Goal: Task Accomplishment & Management: Manage account settings

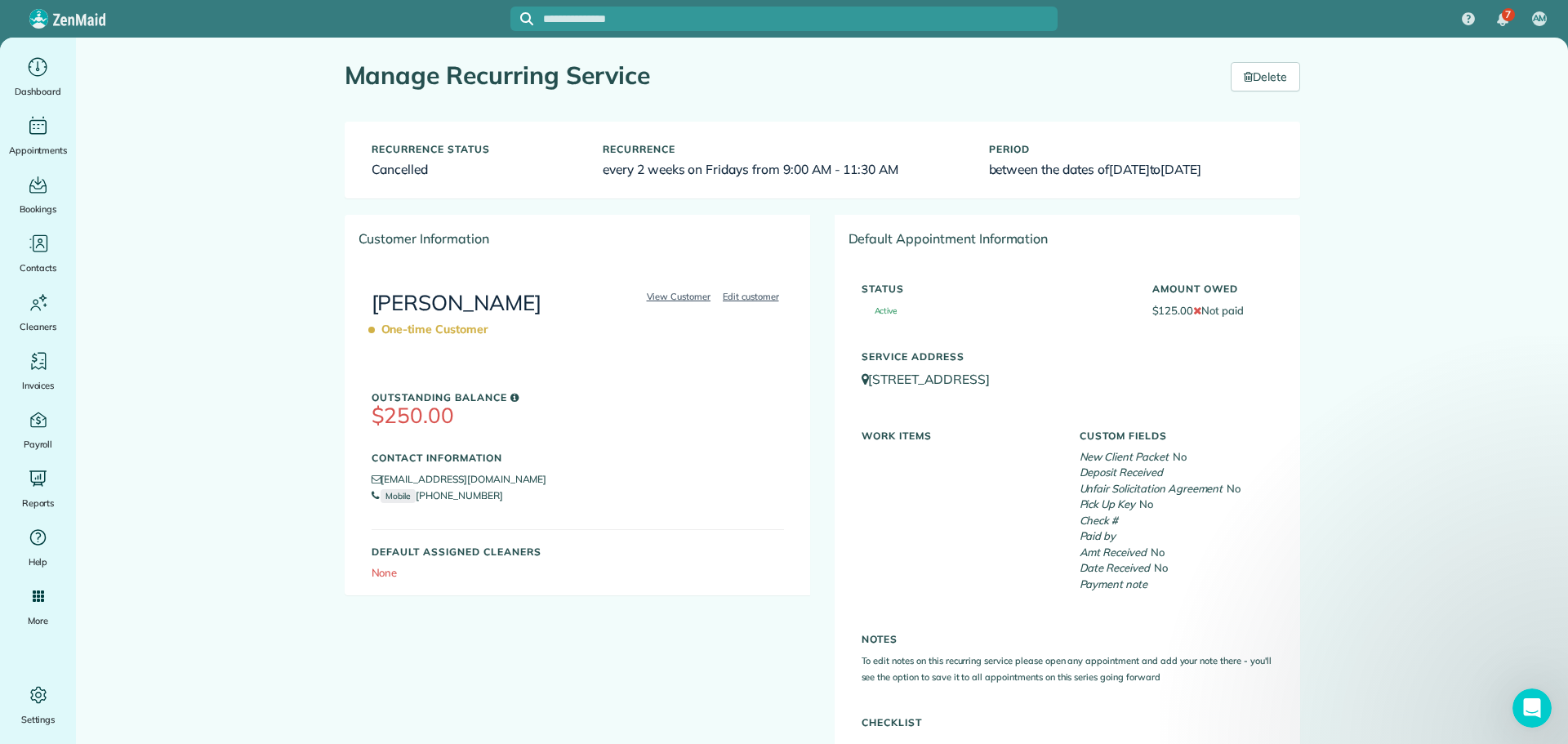
scroll to position [406, 0]
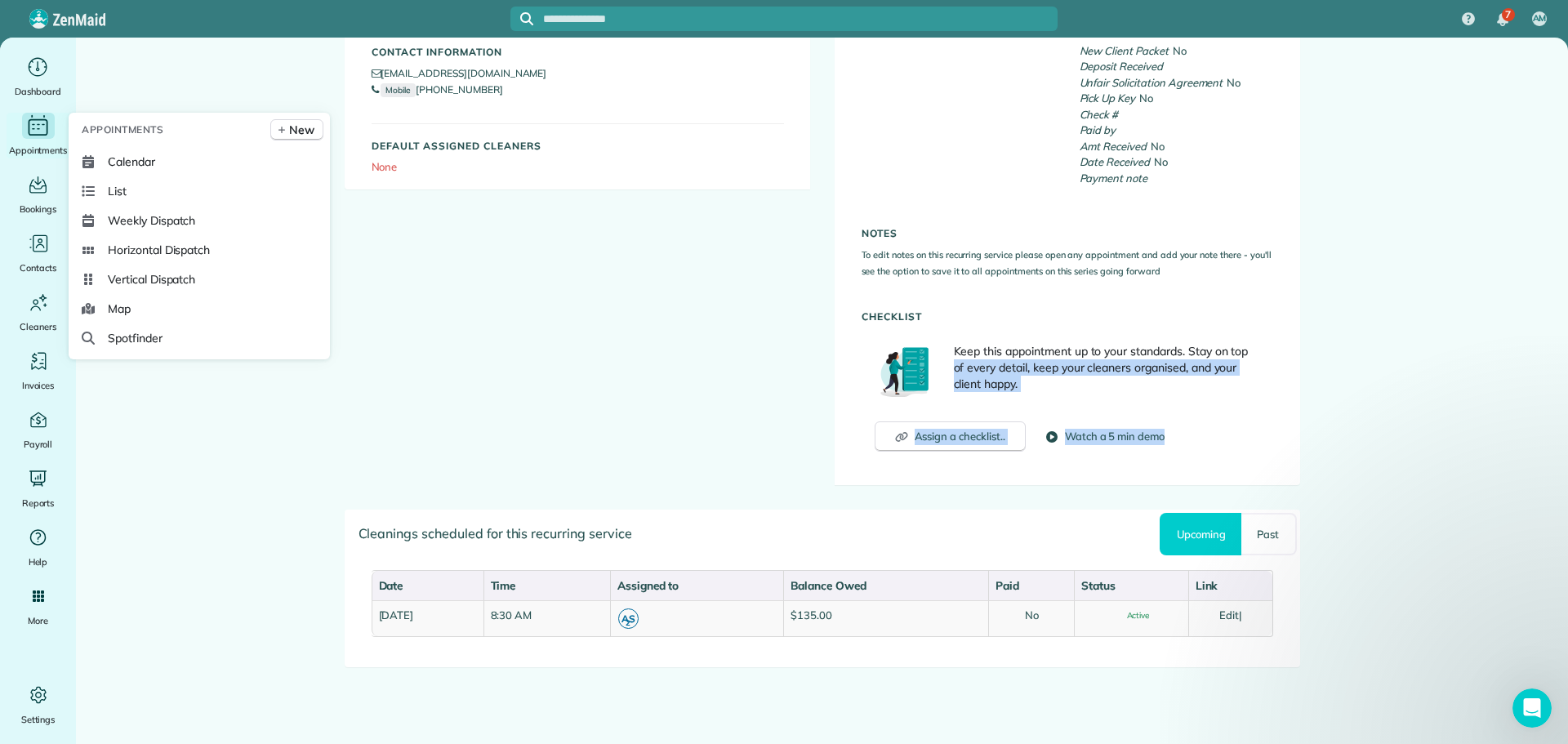
click at [30, 128] on icon "Main" at bounding box center [38, 126] width 26 height 25
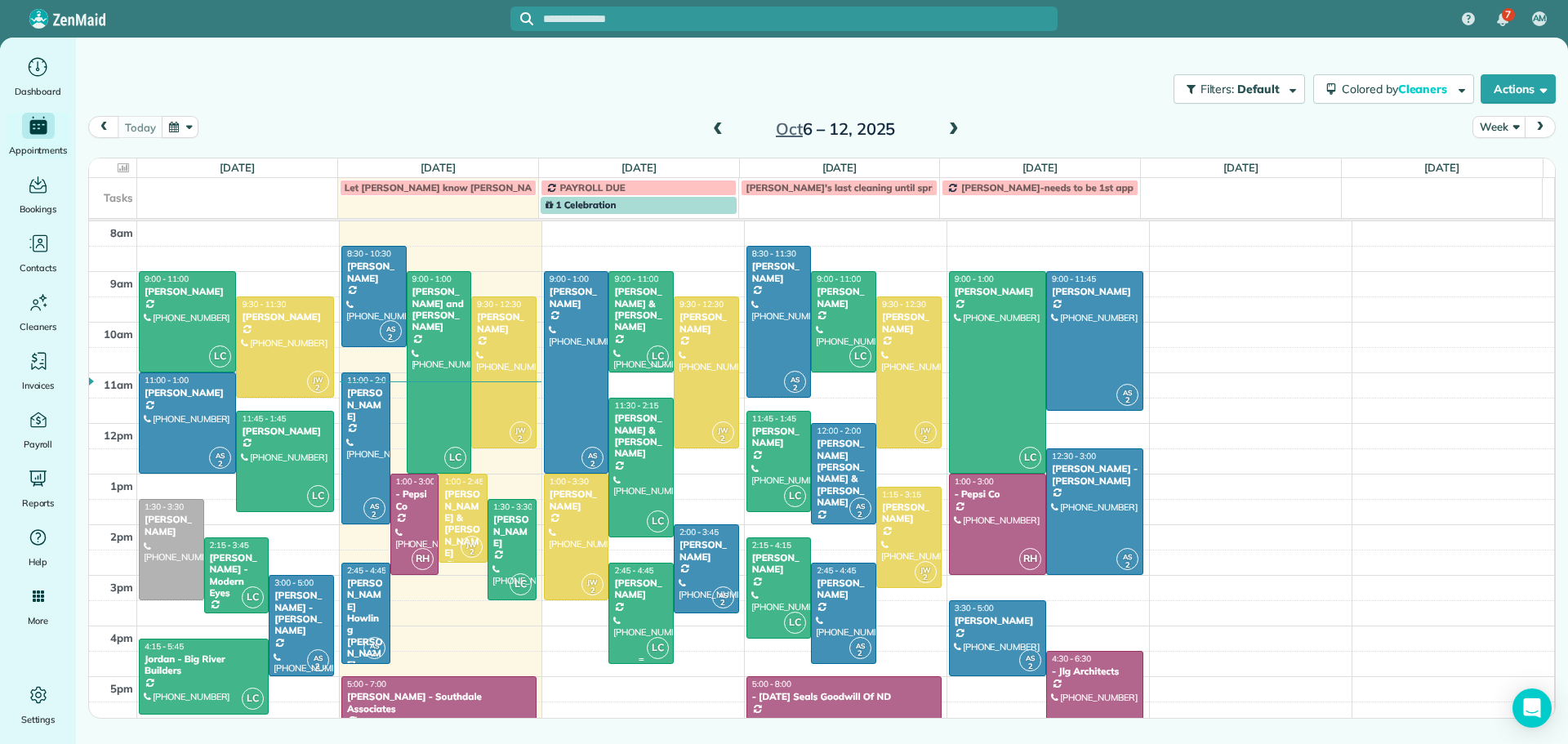
click at [622, 588] on div "Dianne Heidrich" at bounding box center [641, 589] width 56 height 24
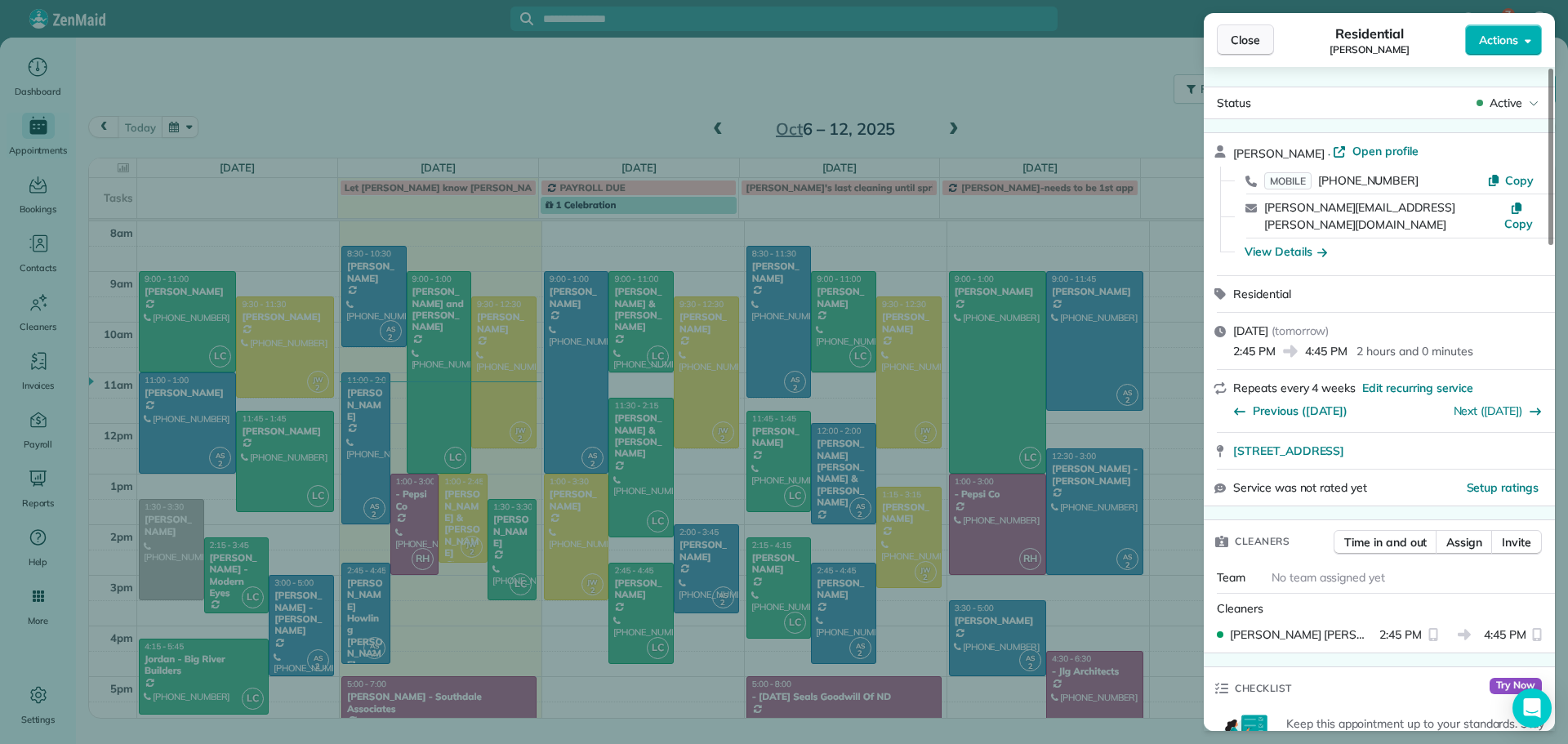
click at [1250, 43] on span "Close" at bounding box center [1245, 40] width 29 height 16
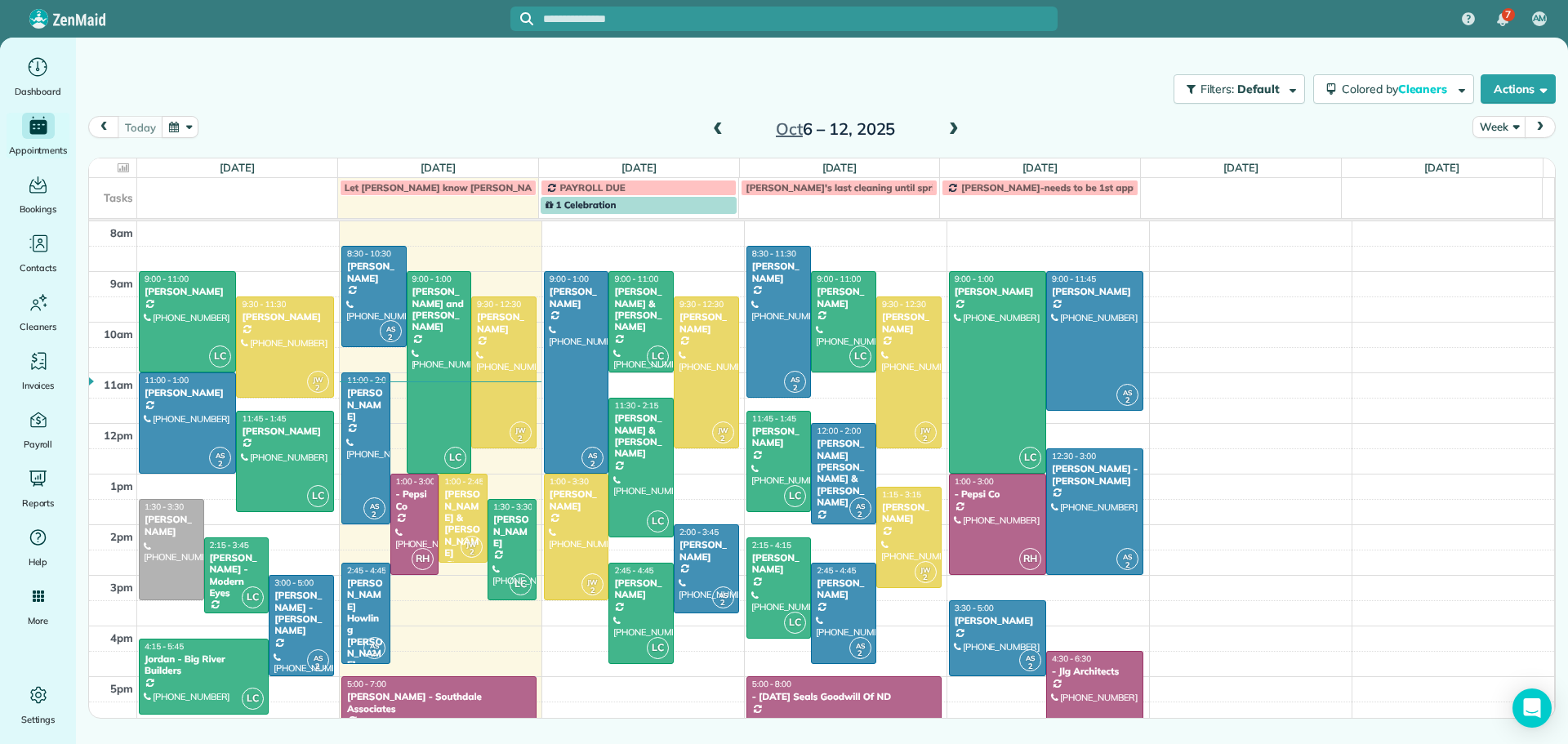
click at [952, 121] on span at bounding box center [954, 129] width 18 height 25
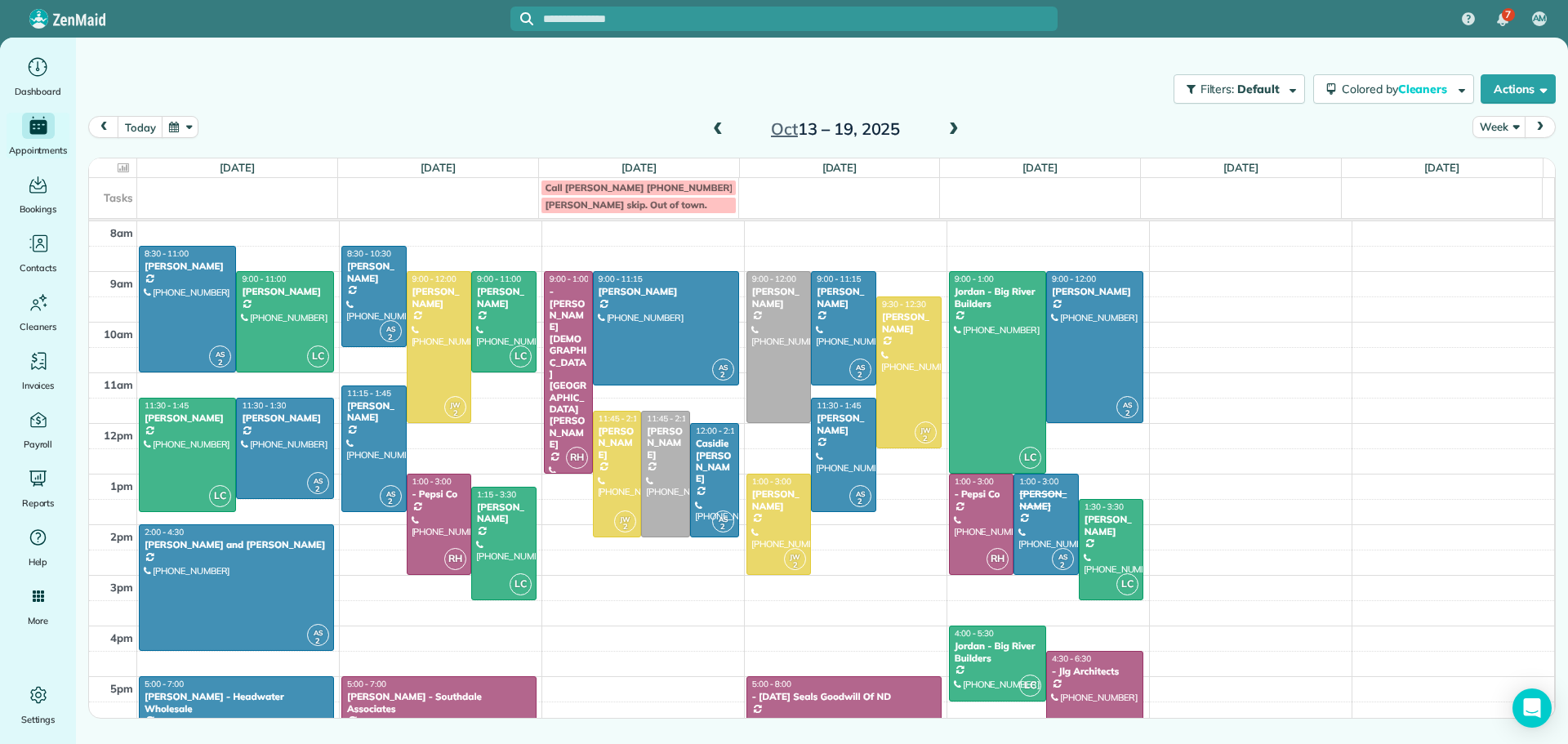
click at [952, 130] on span at bounding box center [954, 129] width 18 height 15
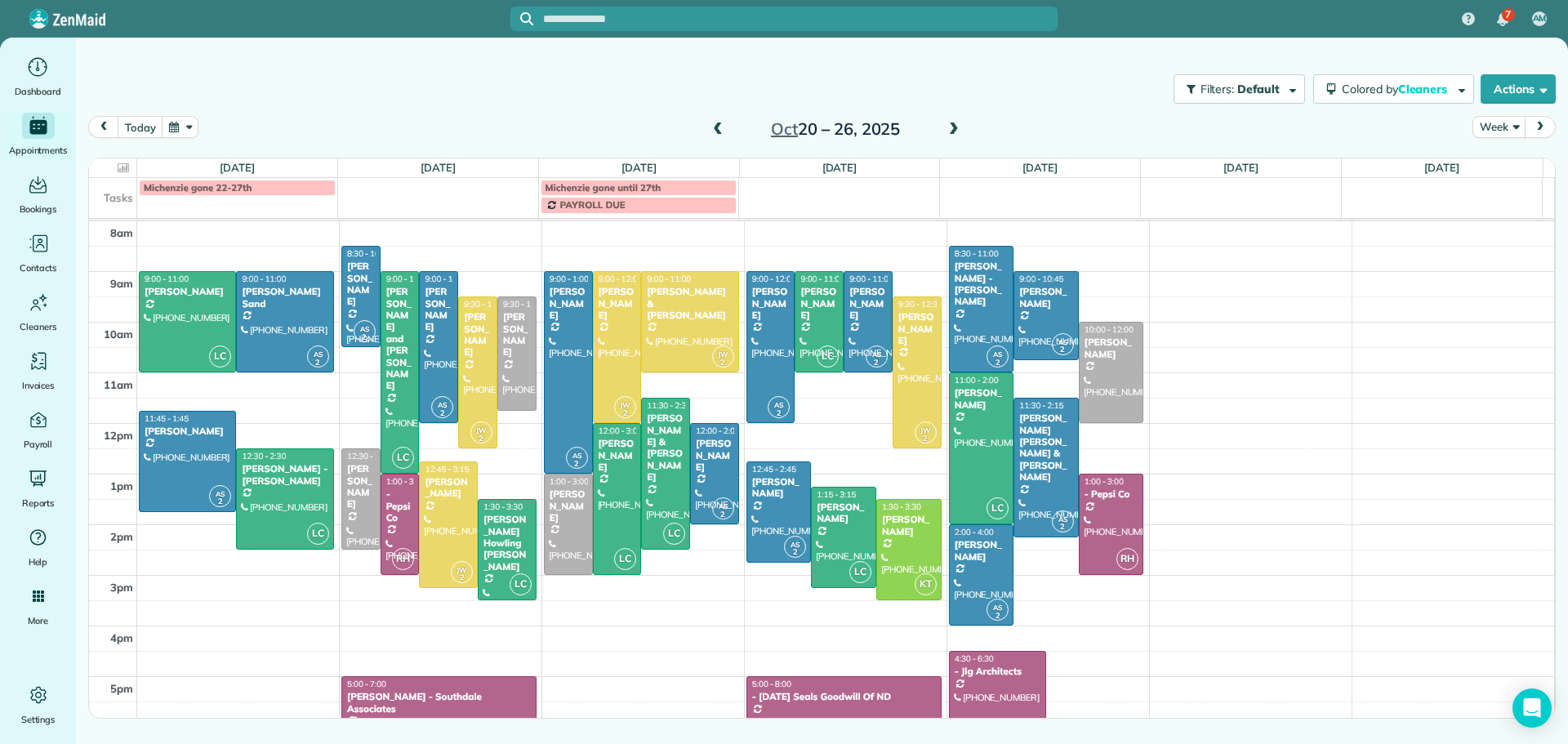
click at [949, 124] on span at bounding box center [954, 129] width 18 height 15
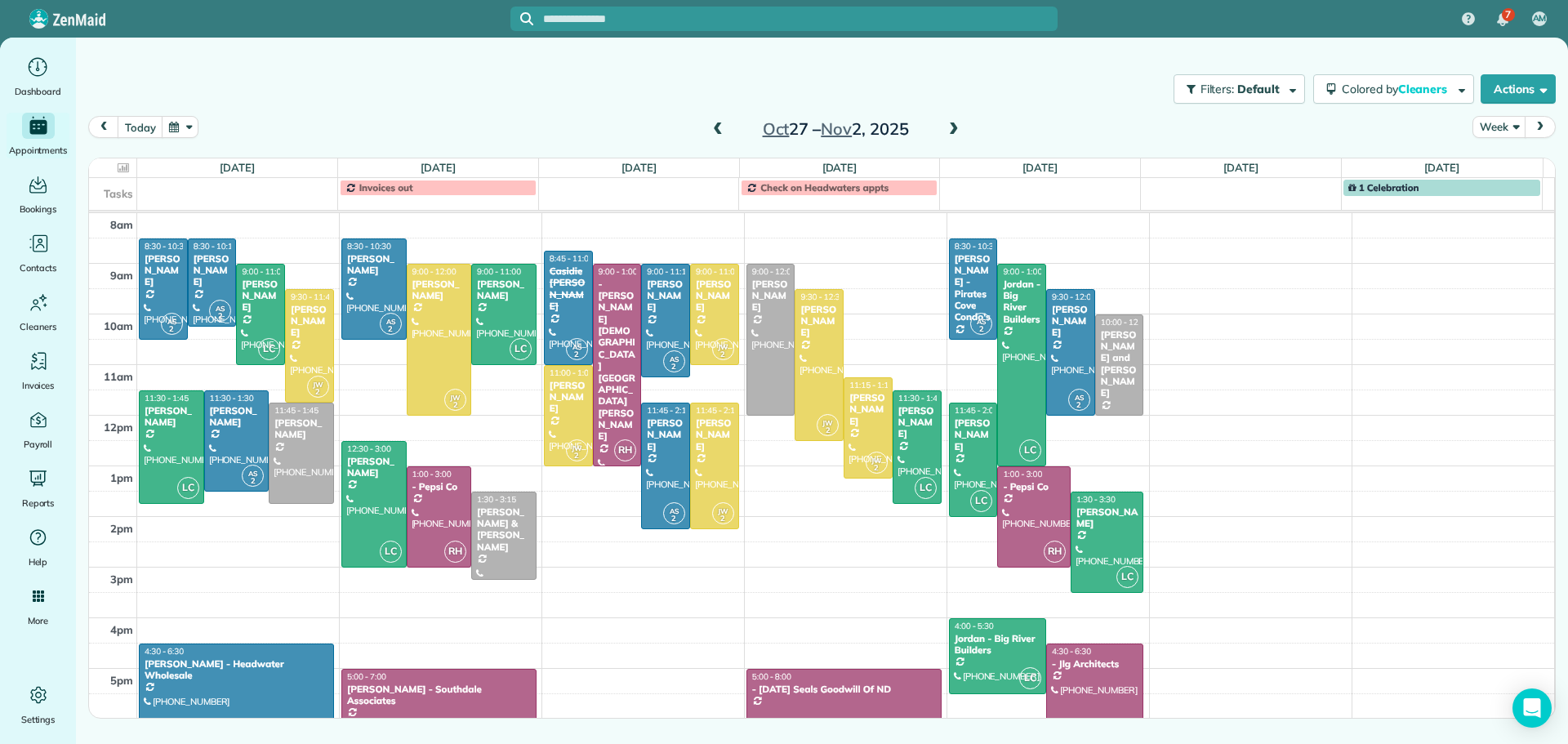
click at [714, 124] on span at bounding box center [718, 129] width 18 height 15
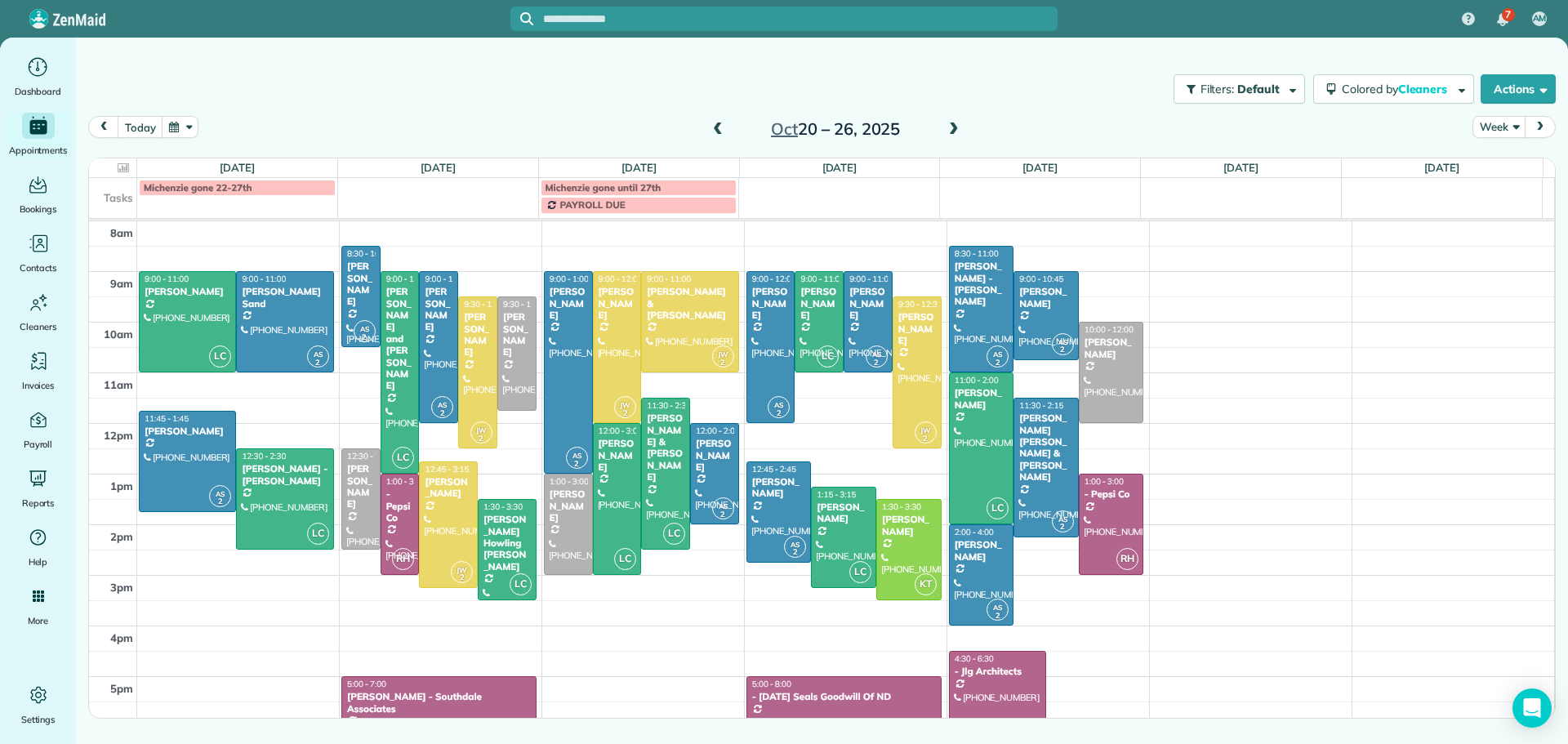
click at [719, 119] on span at bounding box center [718, 129] width 18 height 25
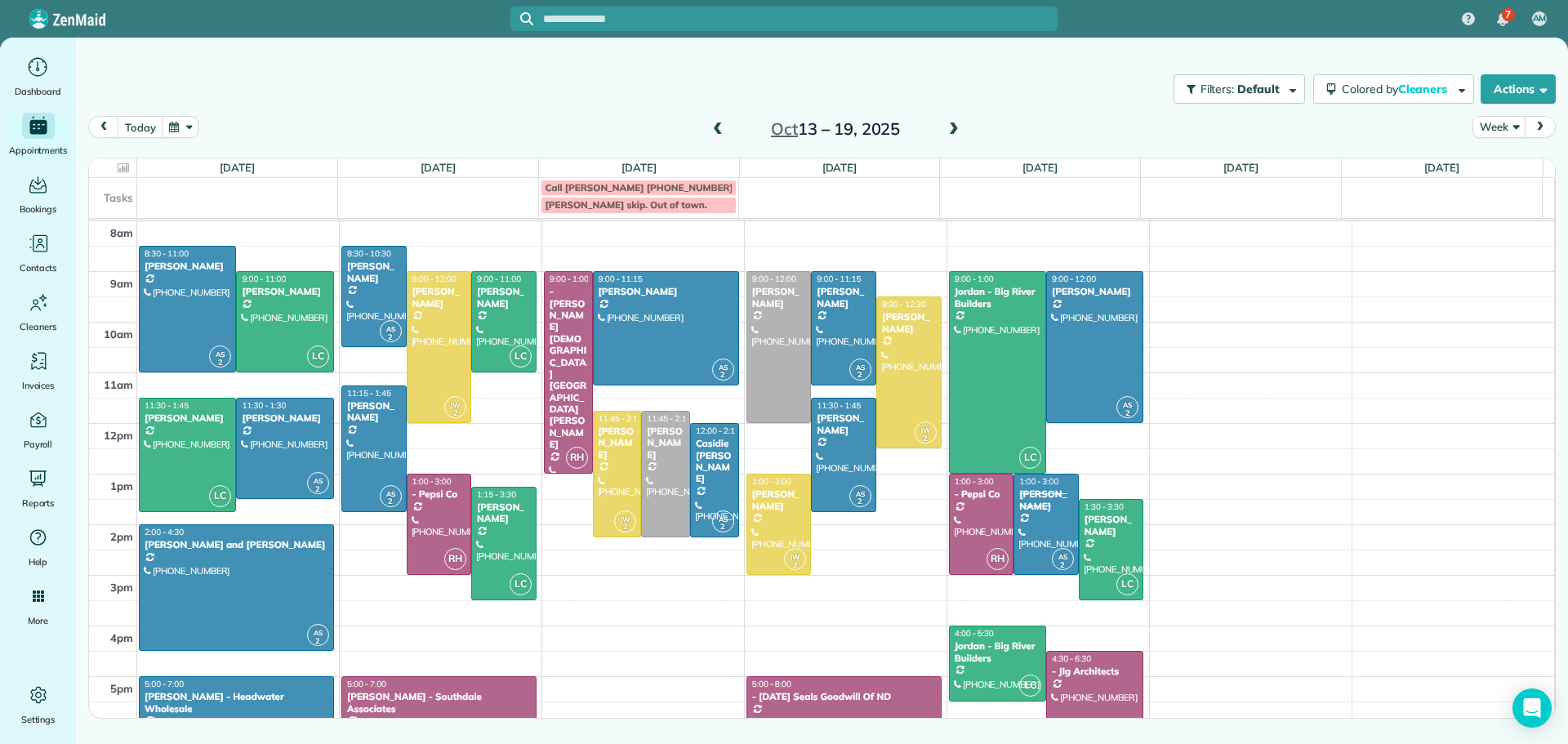
click at [714, 121] on span at bounding box center [718, 129] width 18 height 25
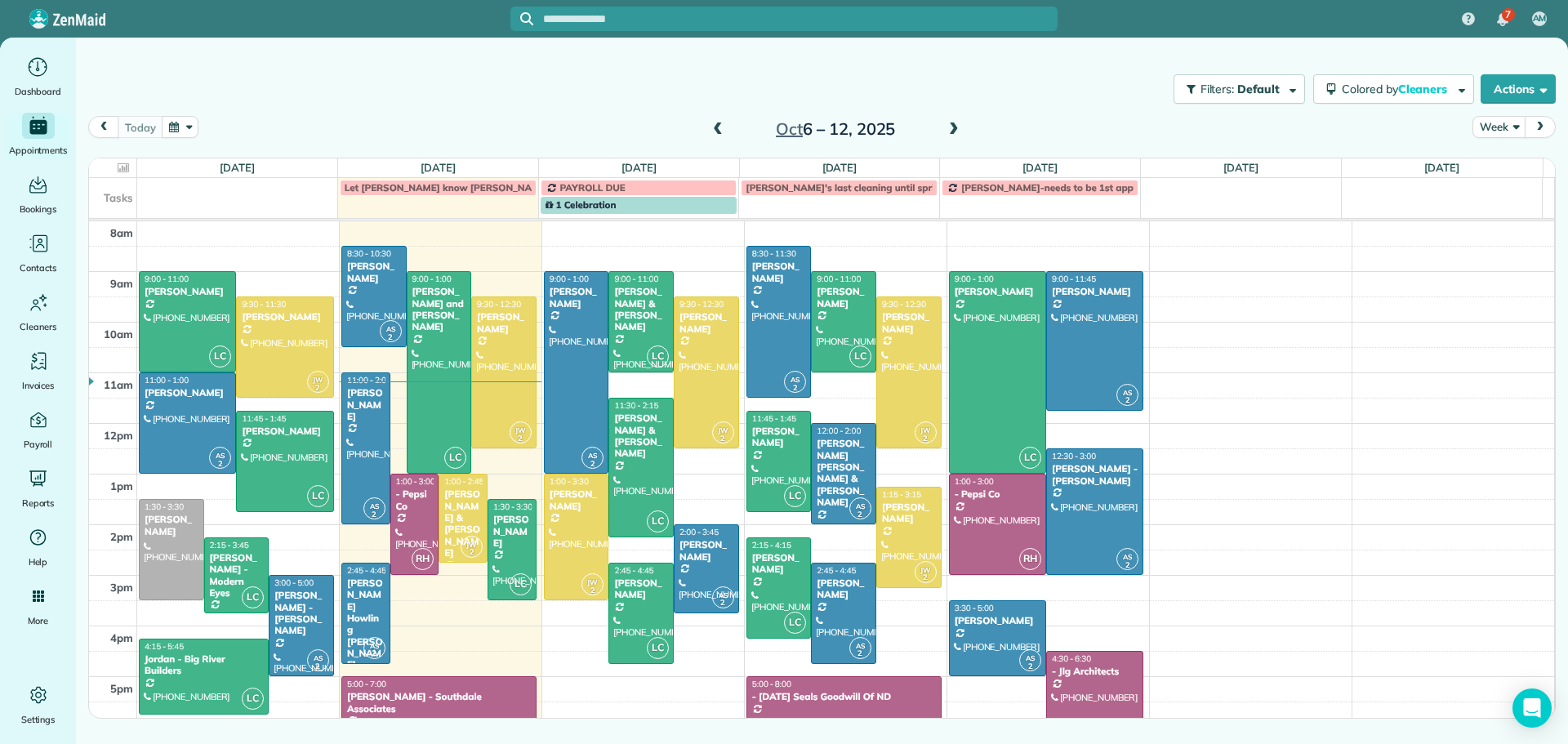
click at [952, 121] on span at bounding box center [954, 129] width 18 height 25
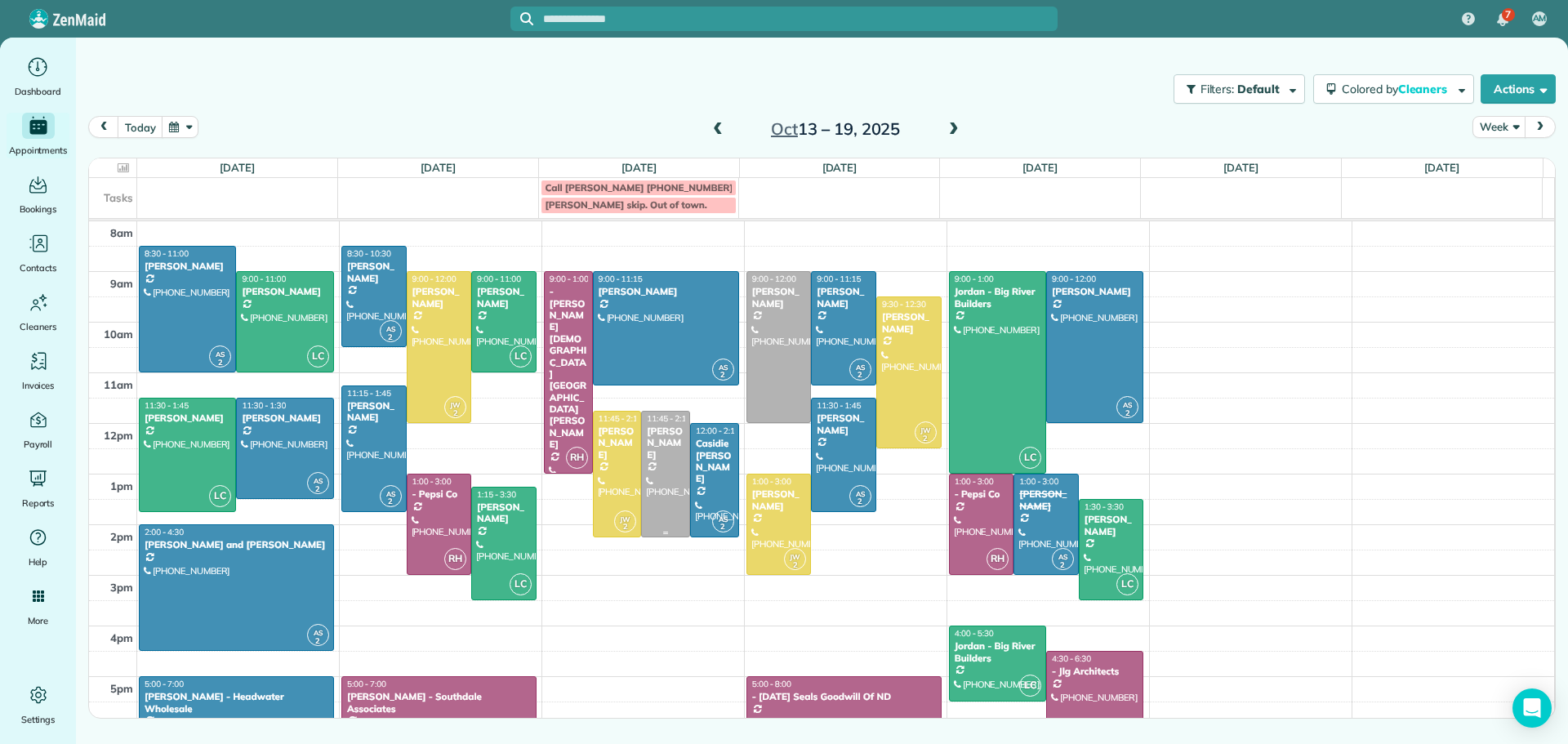
click at [653, 445] on div "Shelia Idyle" at bounding box center [665, 443] width 39 height 36
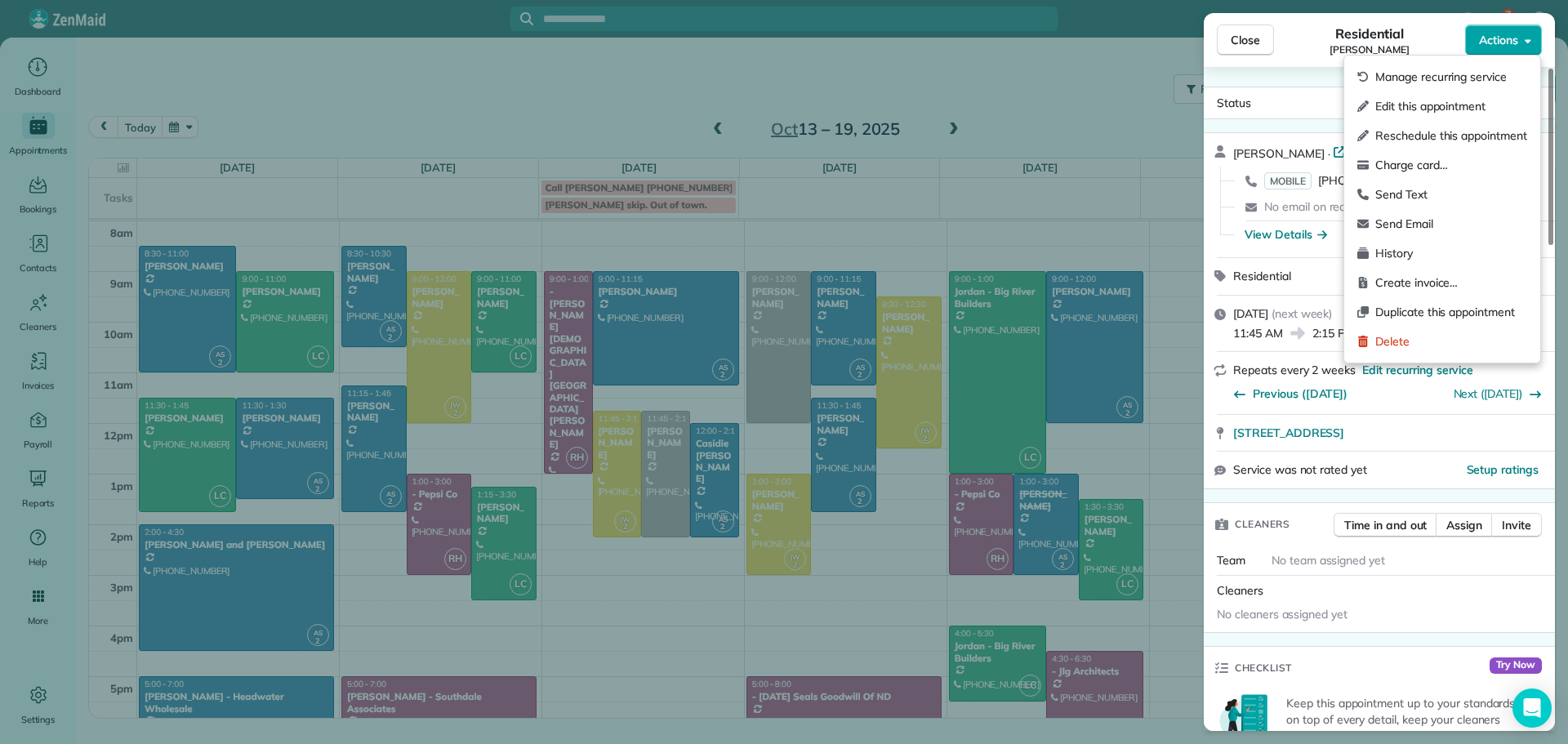
click at [1491, 29] on button "Actions" at bounding box center [1503, 40] width 77 height 31
click at [1431, 71] on span "Manage recurring service" at bounding box center [1451, 76] width 152 height 16
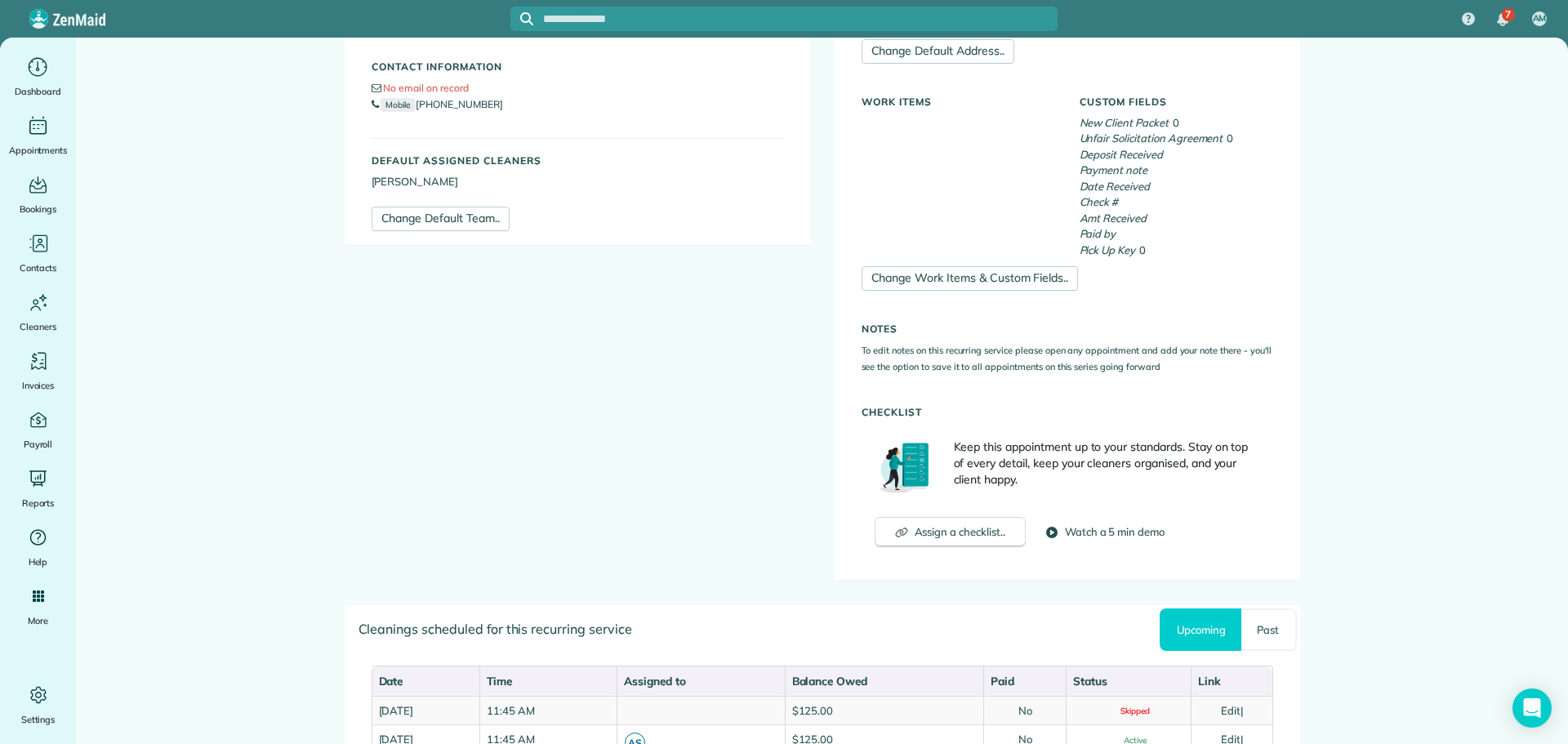
scroll to position [572, 0]
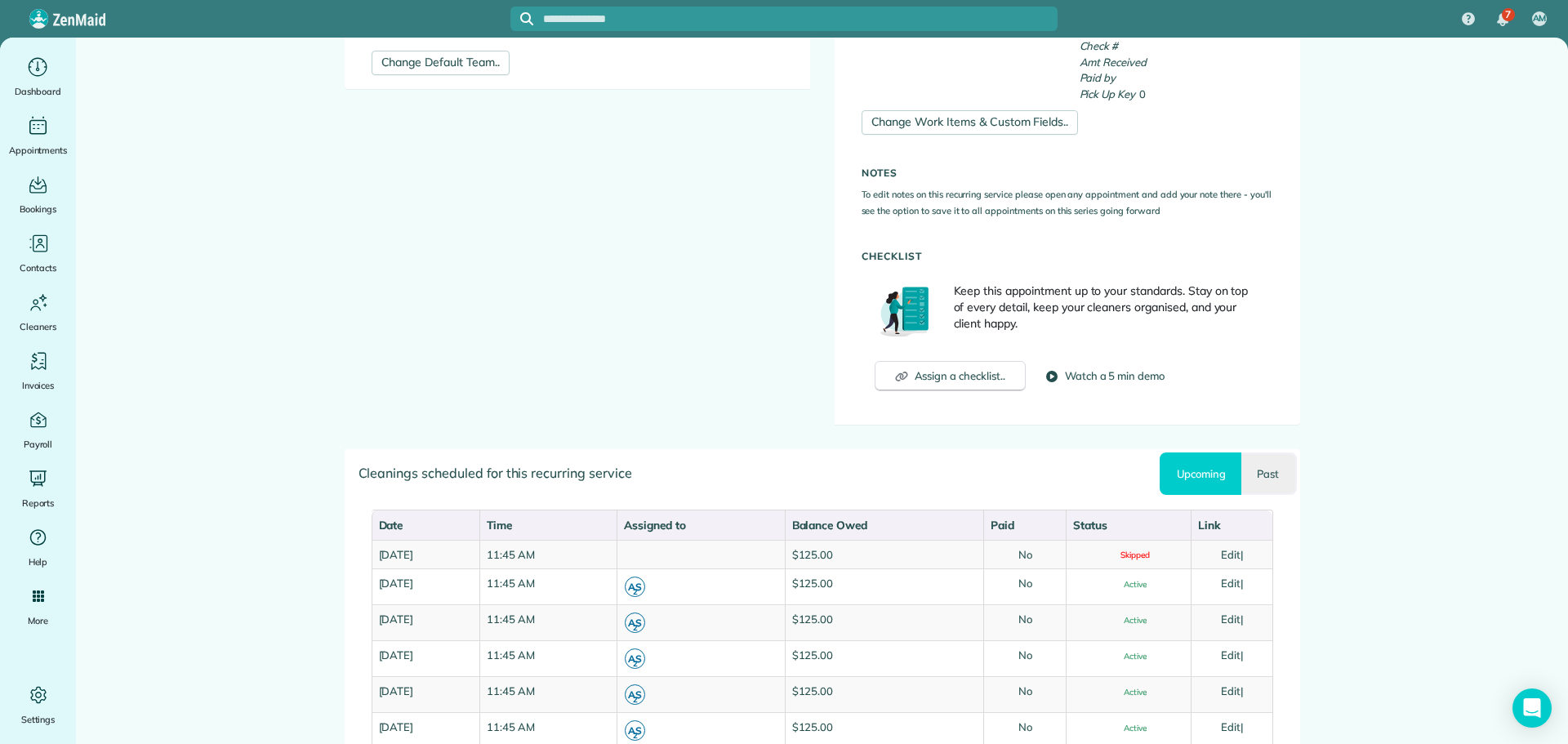
click at [1267, 470] on link "Past" at bounding box center [1269, 474] width 55 height 43
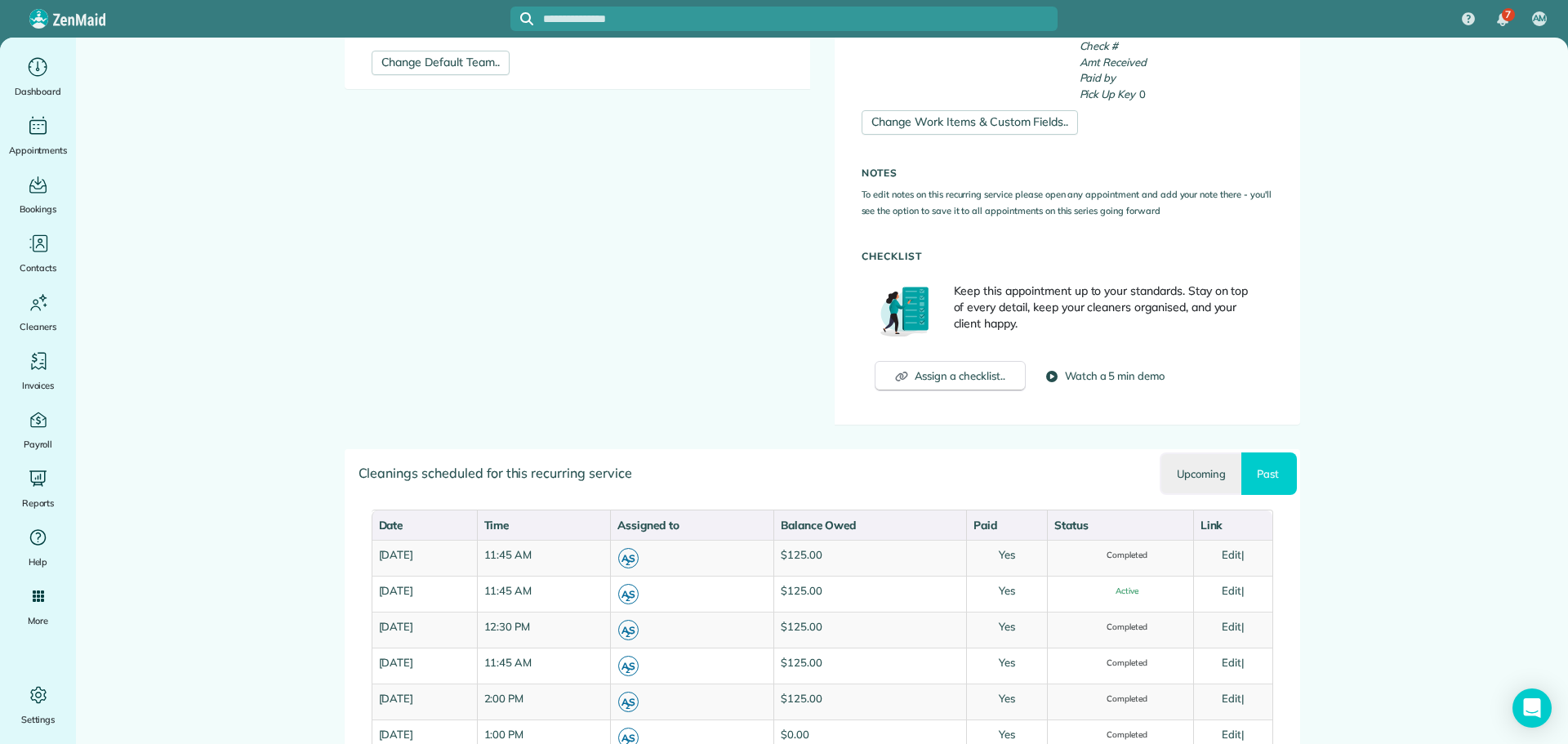
click at [1181, 474] on link "Upcoming" at bounding box center [1201, 474] width 82 height 43
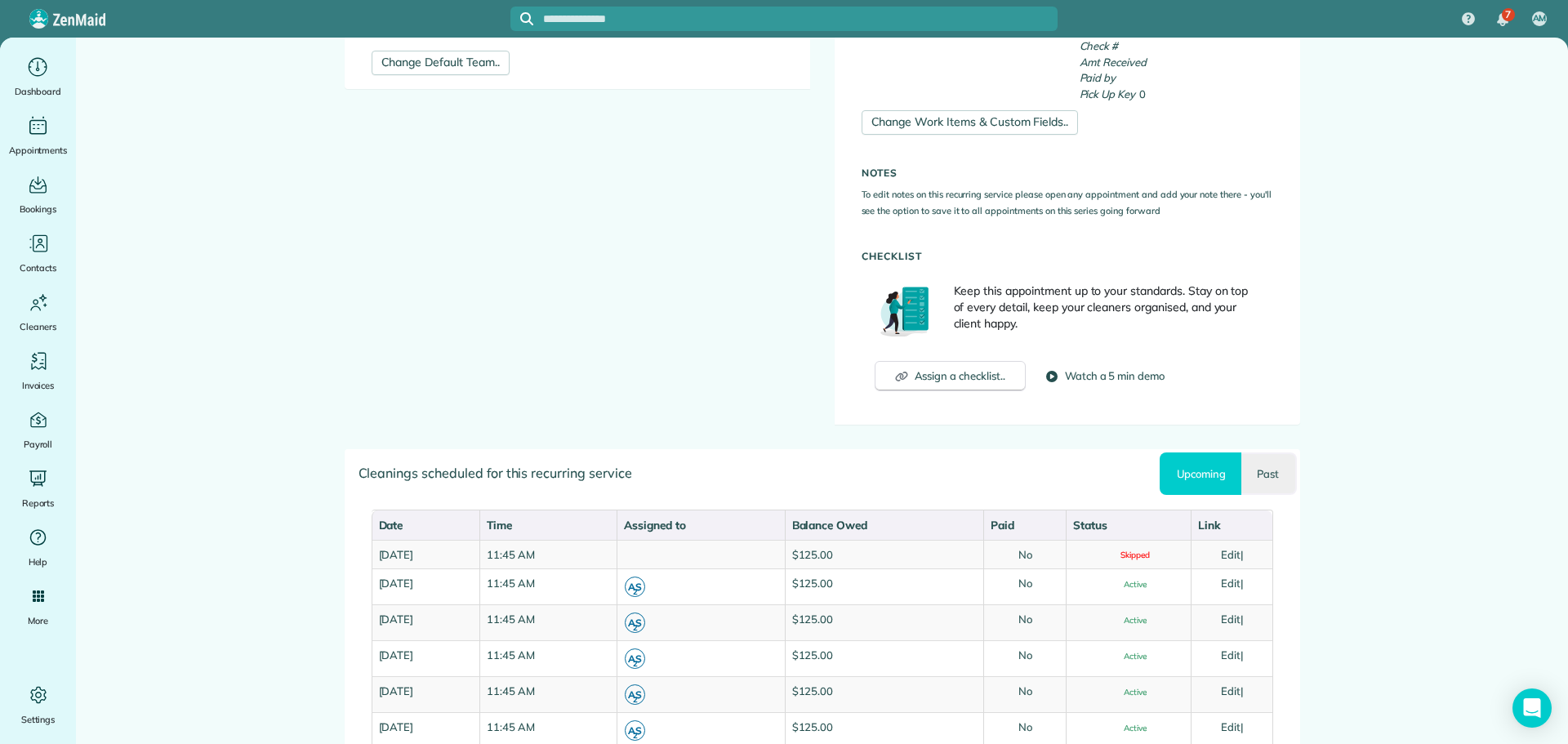
click at [1255, 472] on link "Past" at bounding box center [1269, 474] width 55 height 43
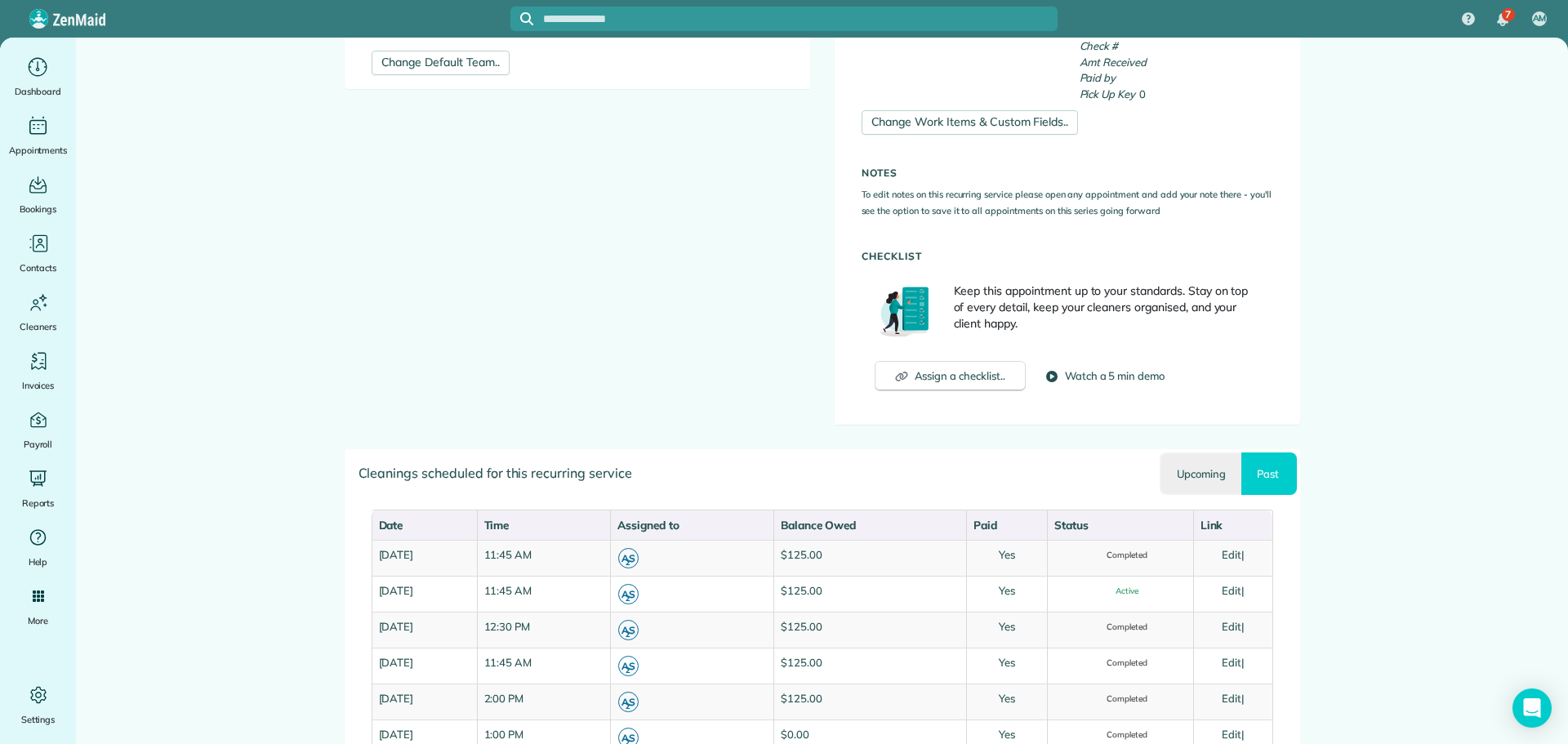
click at [1189, 468] on link "Upcoming" at bounding box center [1201, 474] width 82 height 43
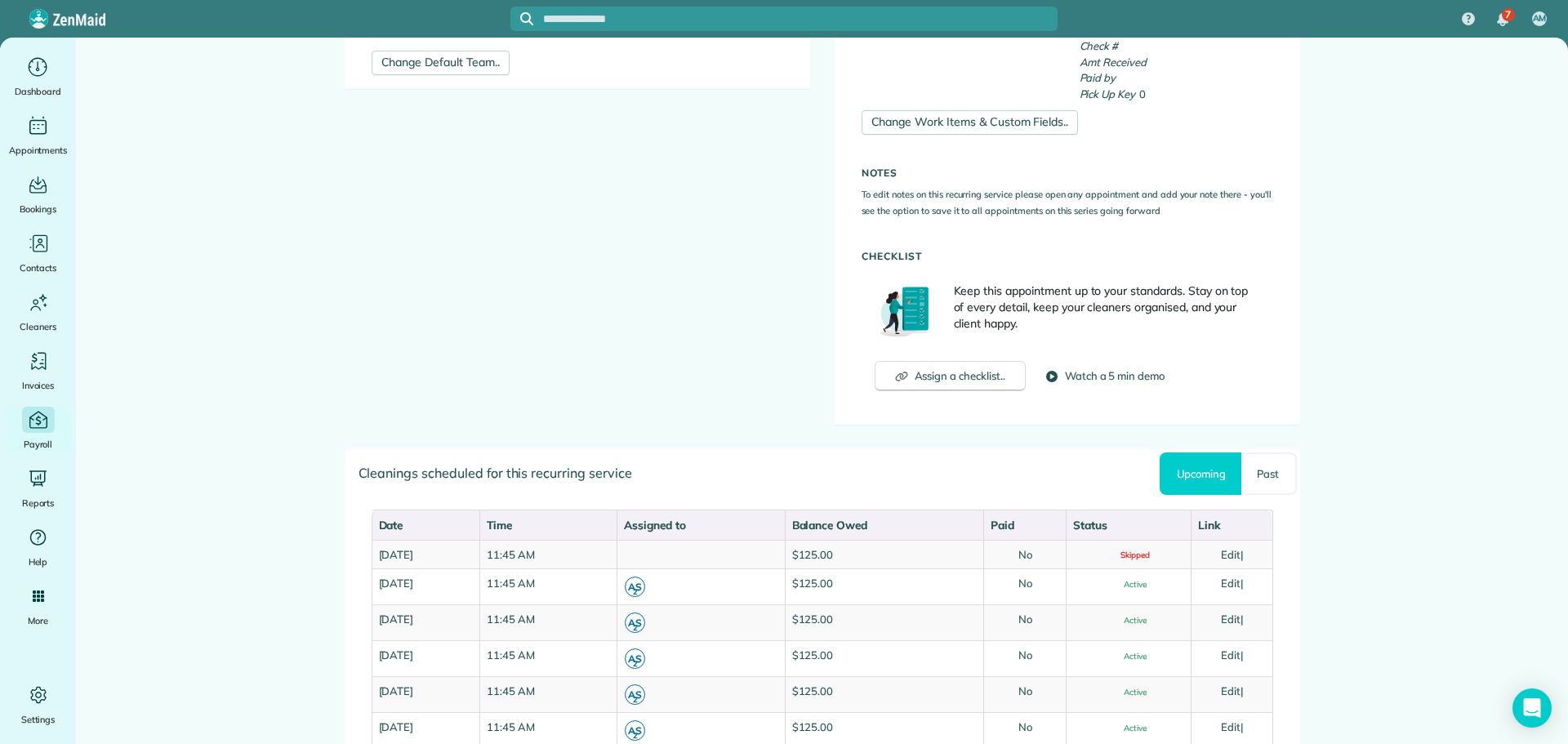
click at [37, 427] on icon "Main" at bounding box center [38, 419] width 22 height 22
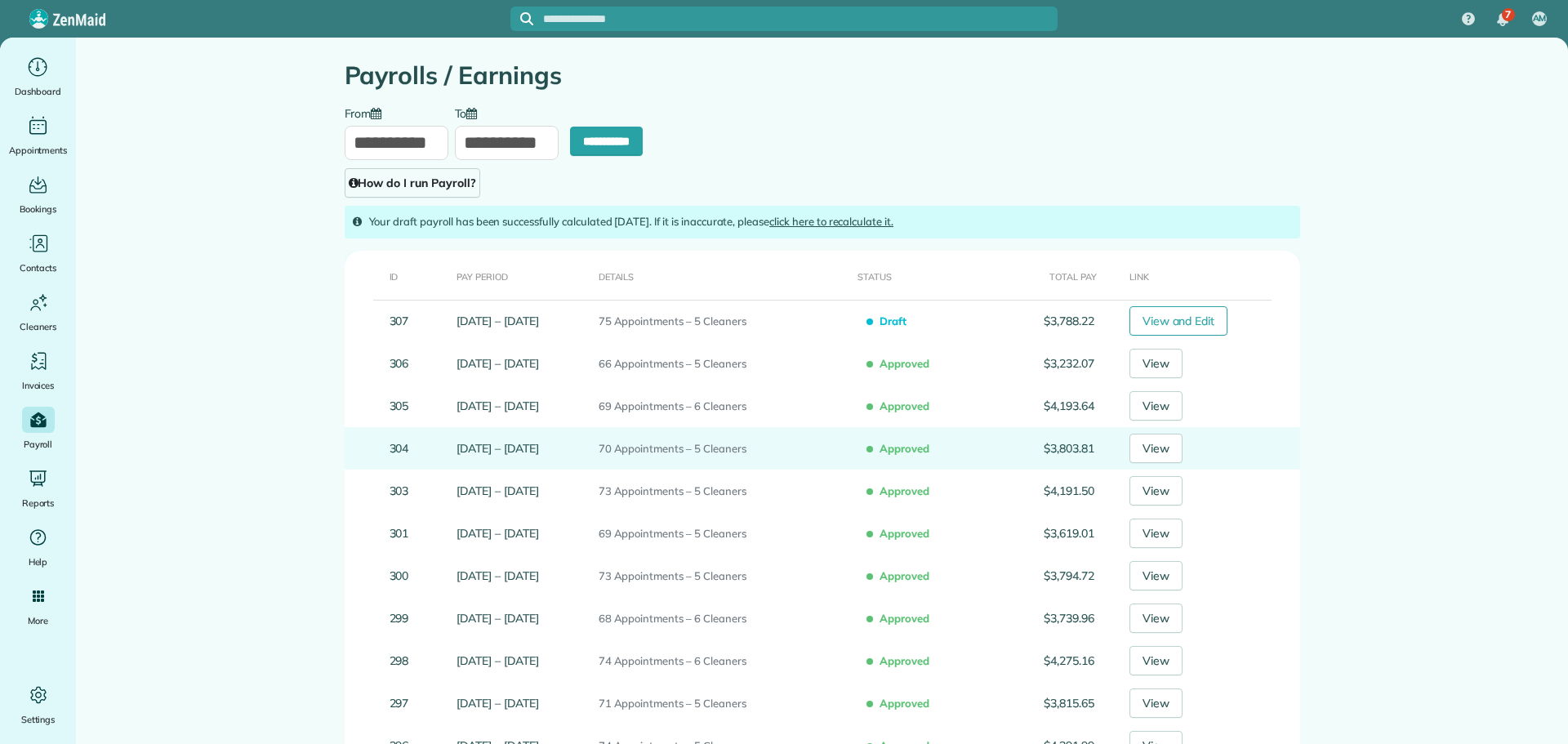
type input "**********"
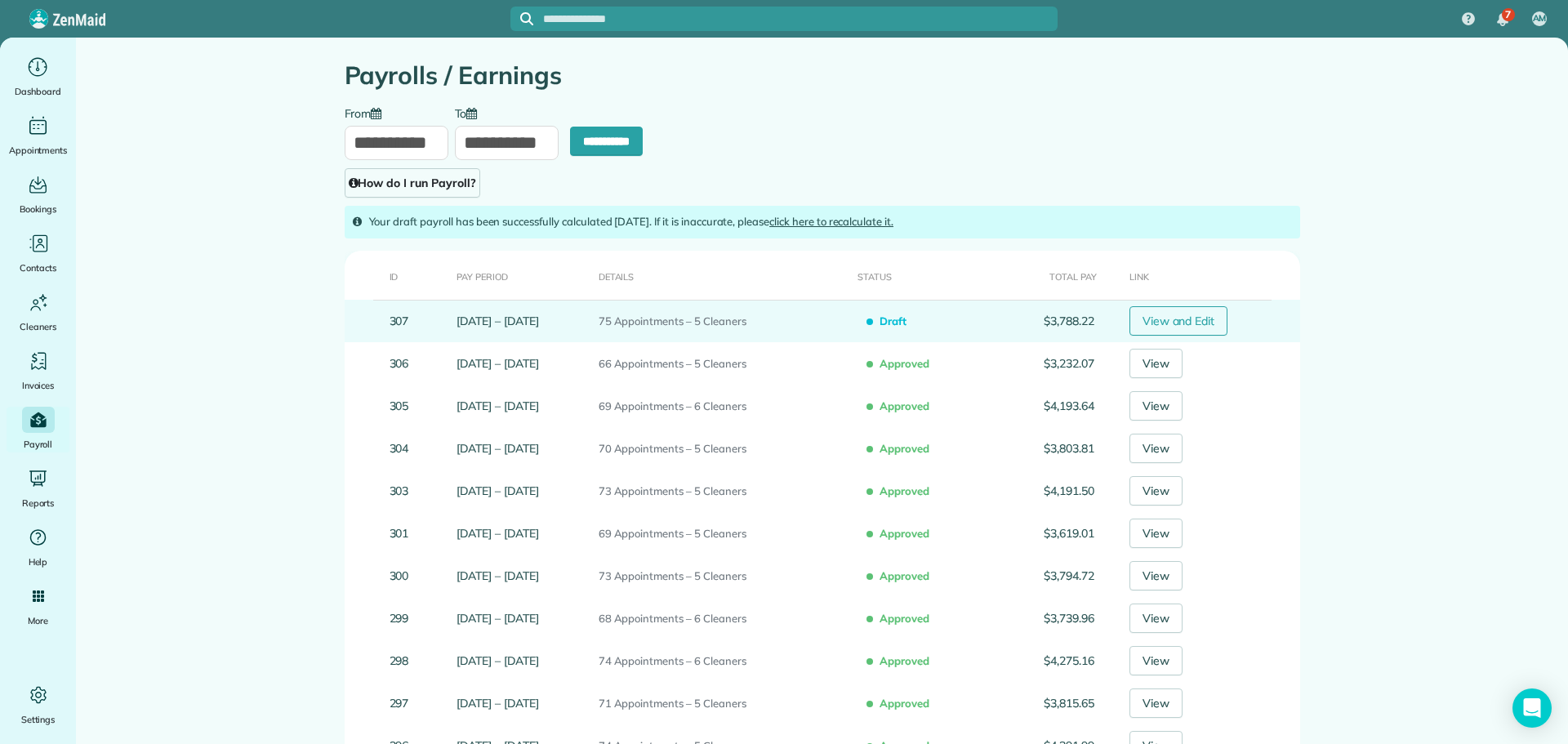
click at [1182, 318] on link "View and Edit" at bounding box center [1179, 321] width 98 height 29
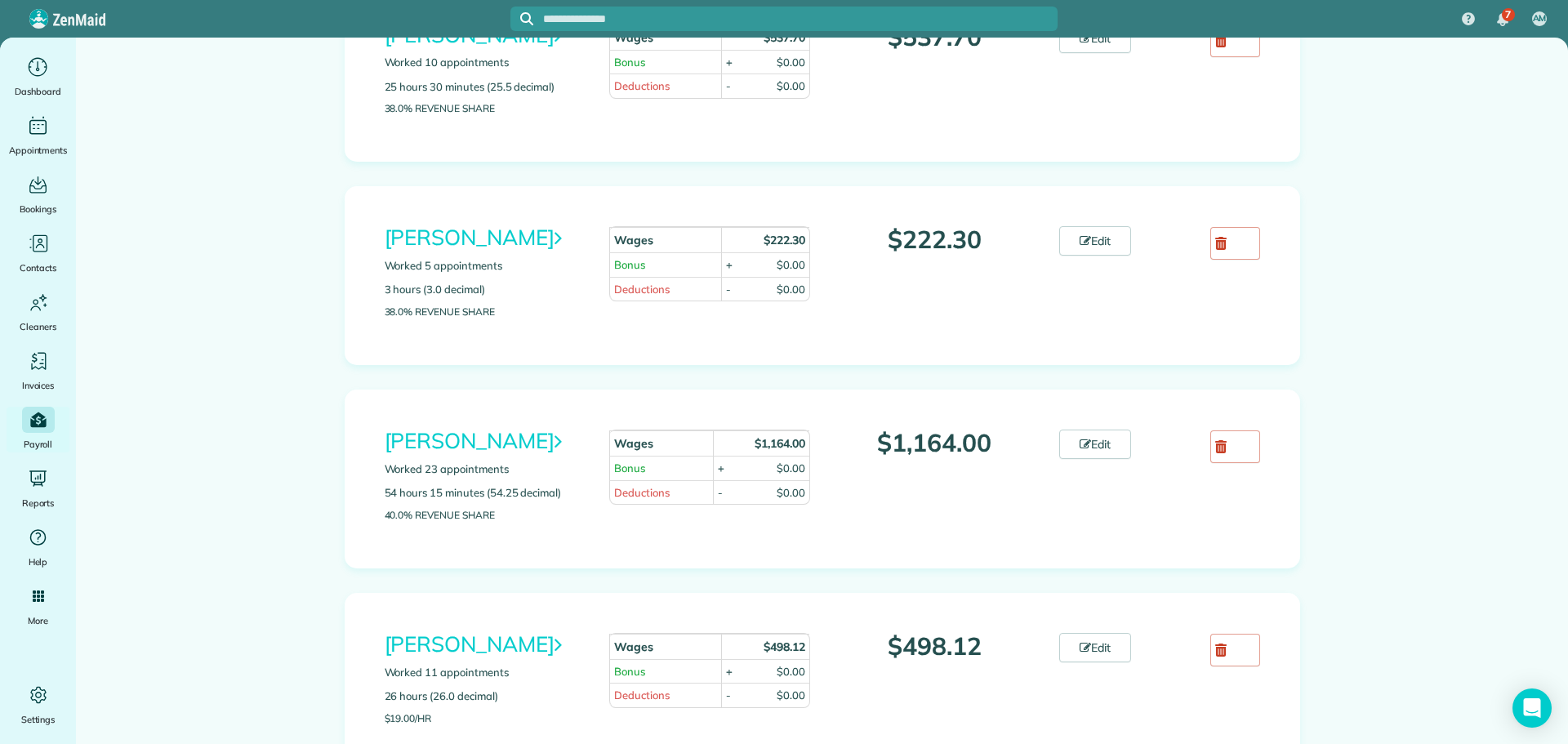
scroll to position [322, 0]
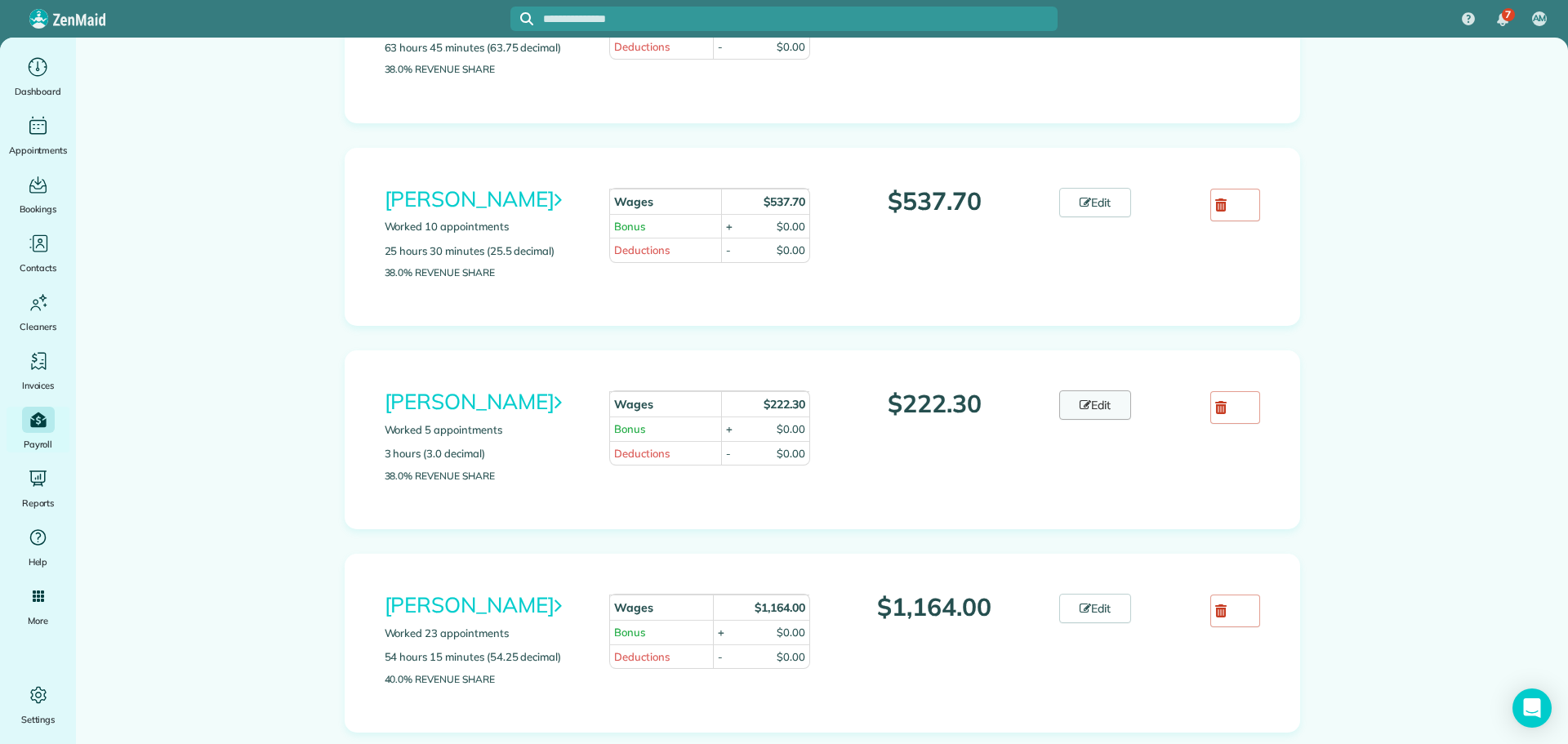
click at [1108, 395] on link "Edit" at bounding box center [1095, 405] width 72 height 29
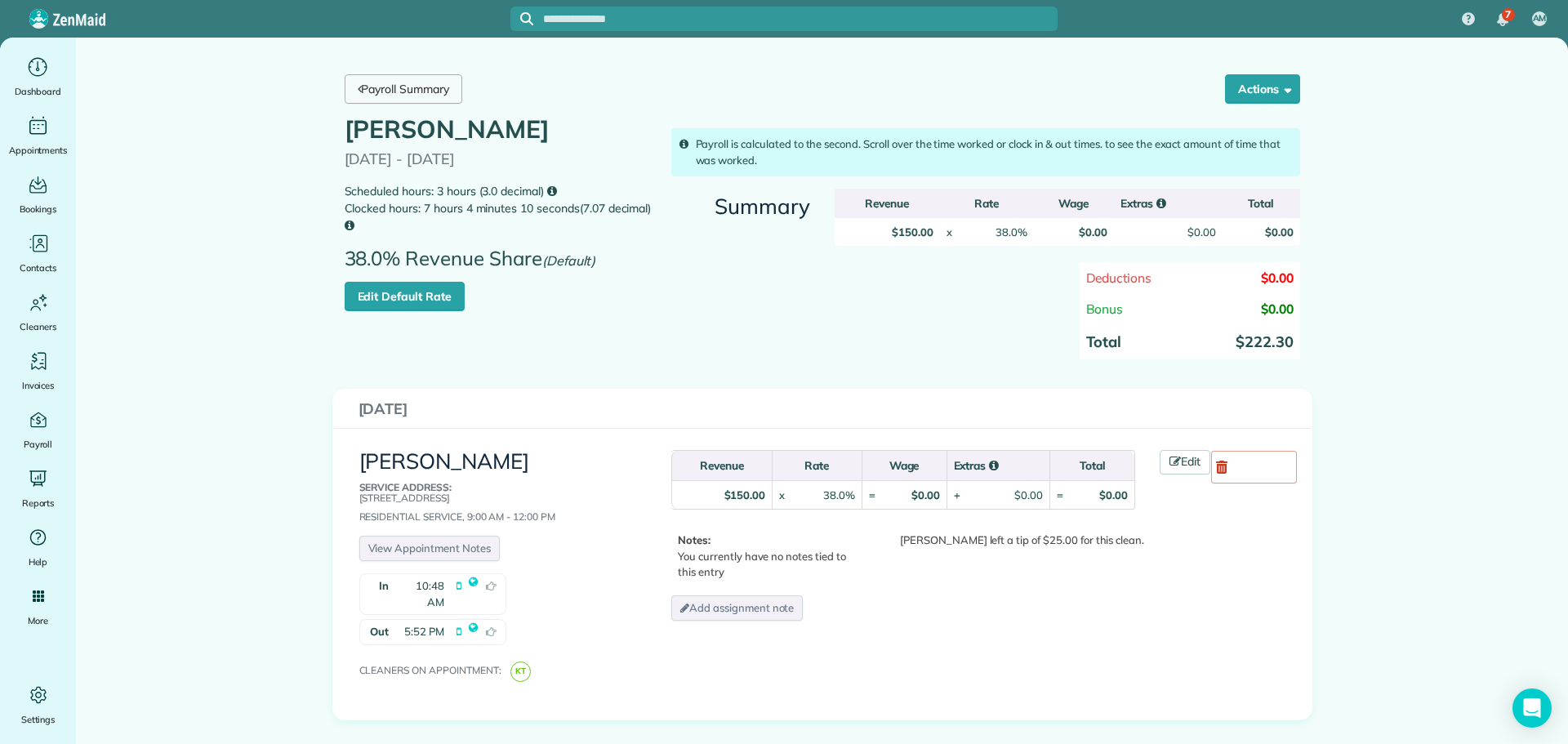
click at [393, 86] on link "Payroll Summary" at bounding box center [403, 89] width 118 height 29
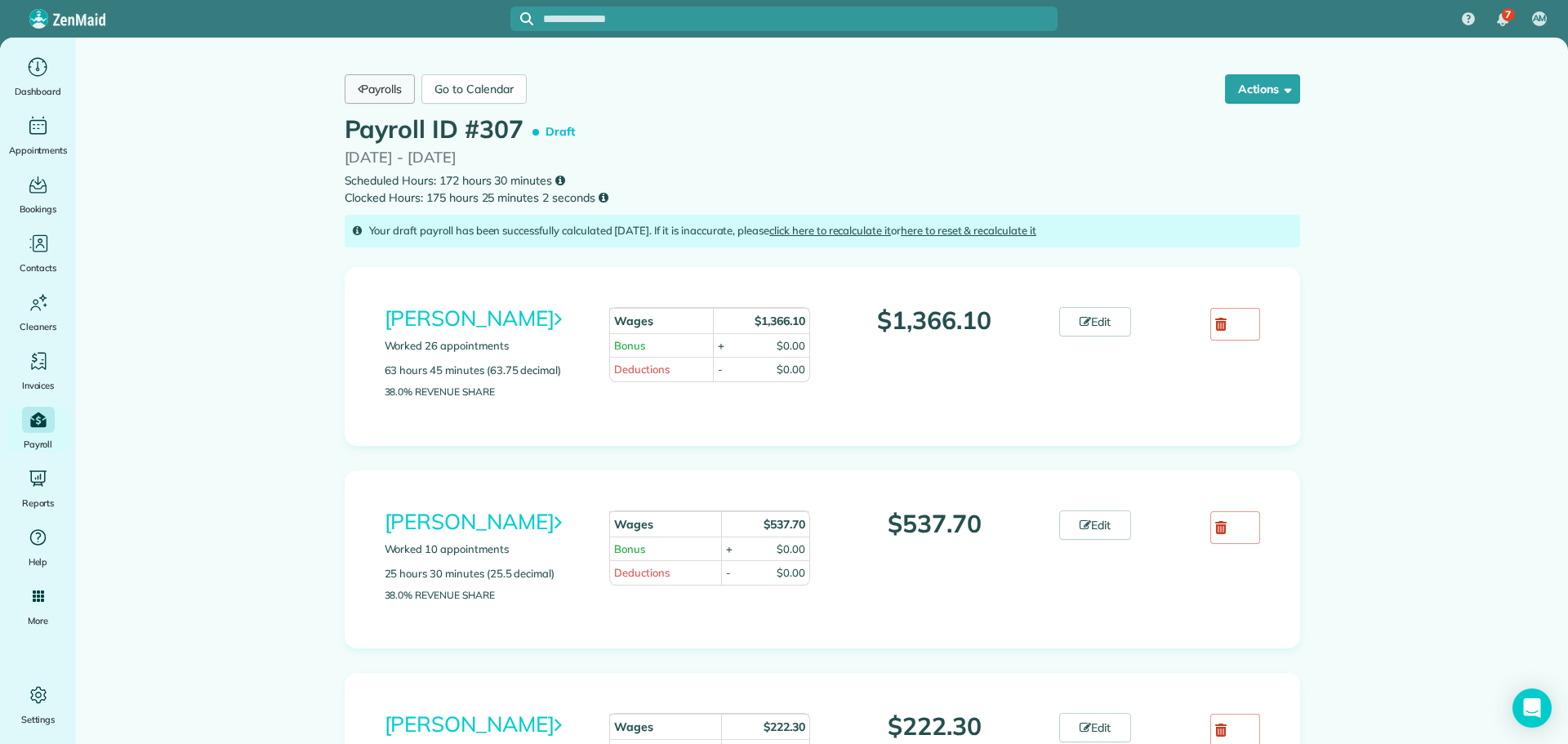
click at [359, 89] on link "Payrolls" at bounding box center [380, 89] width 71 height 29
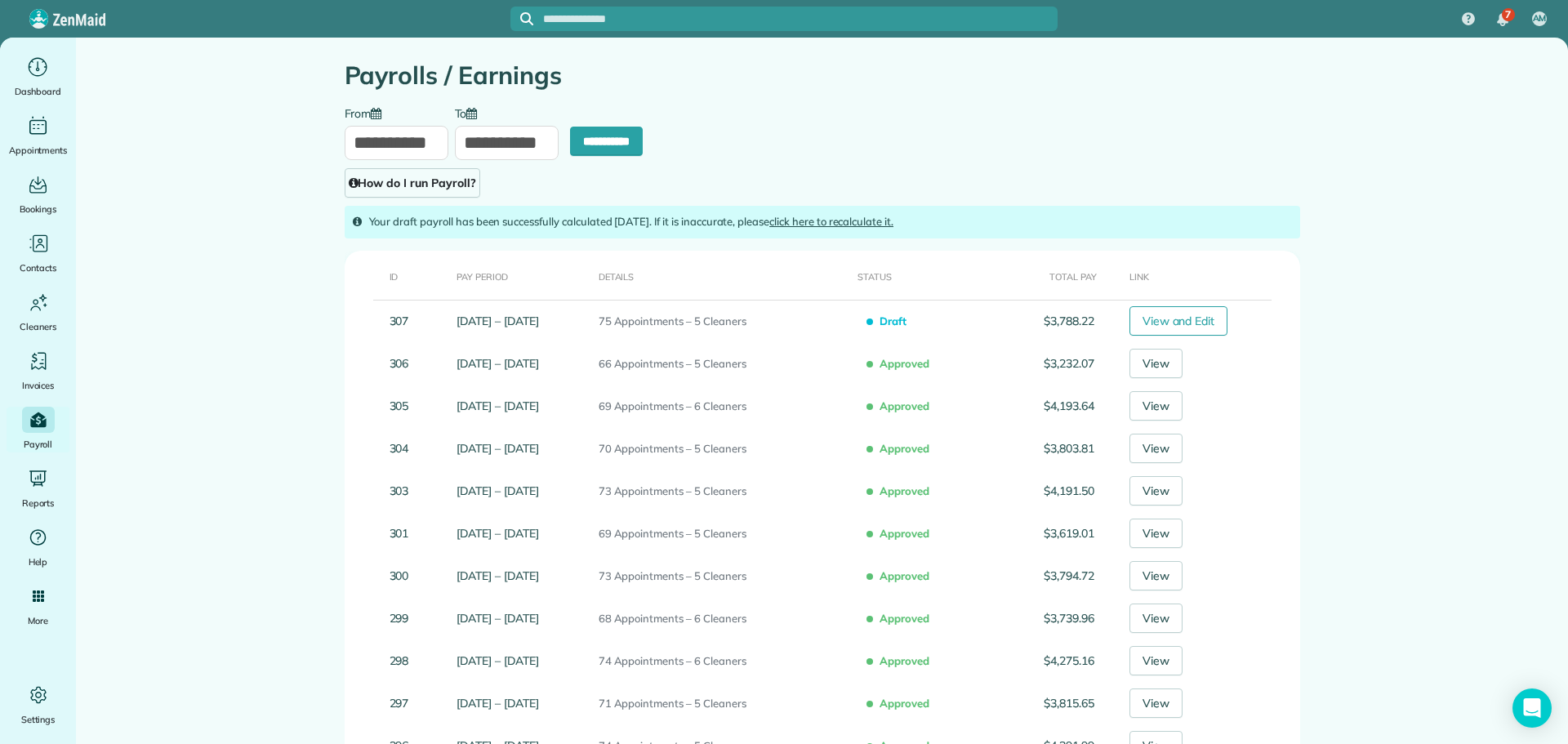
type input "**********"
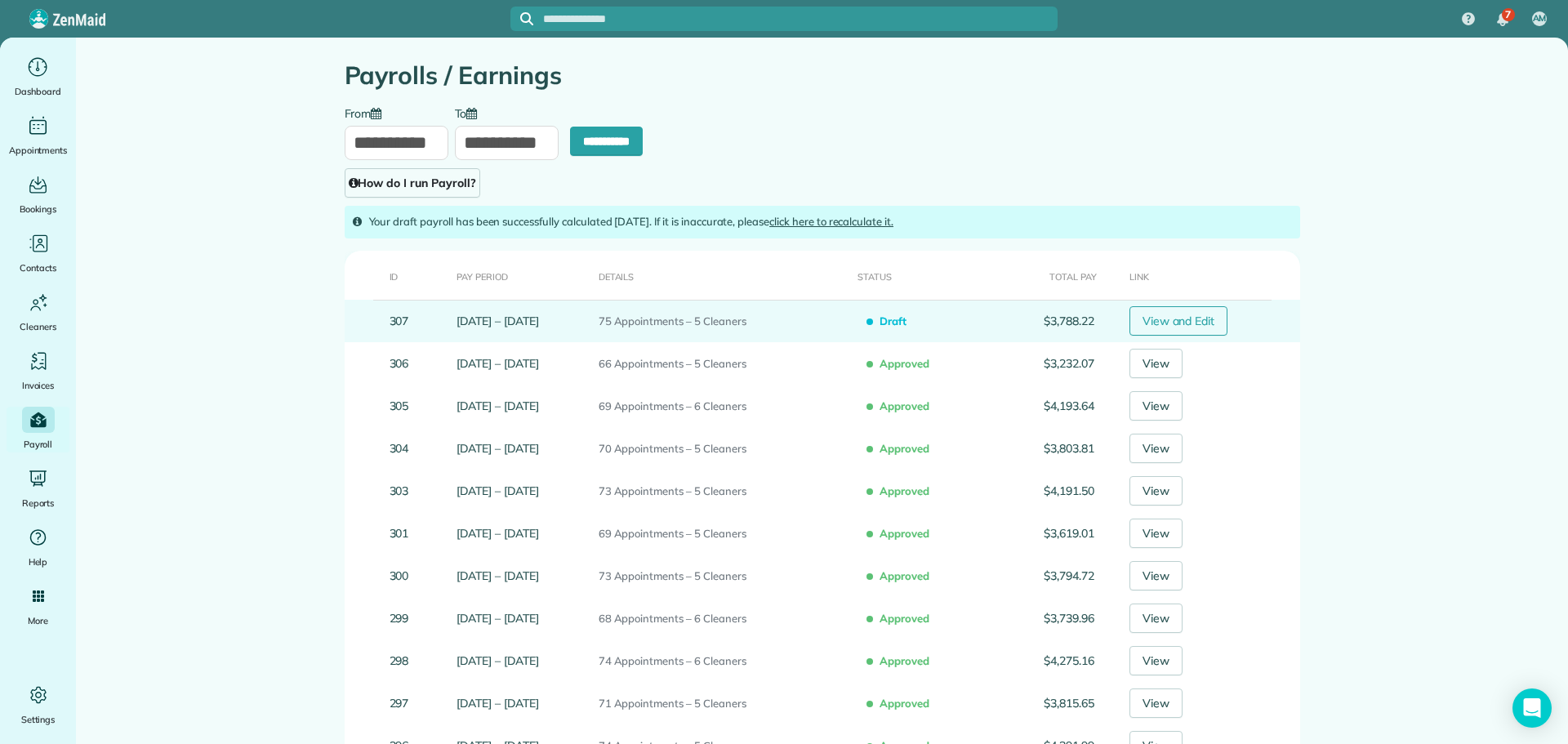
click at [1173, 317] on link "View and Edit" at bounding box center [1179, 321] width 98 height 29
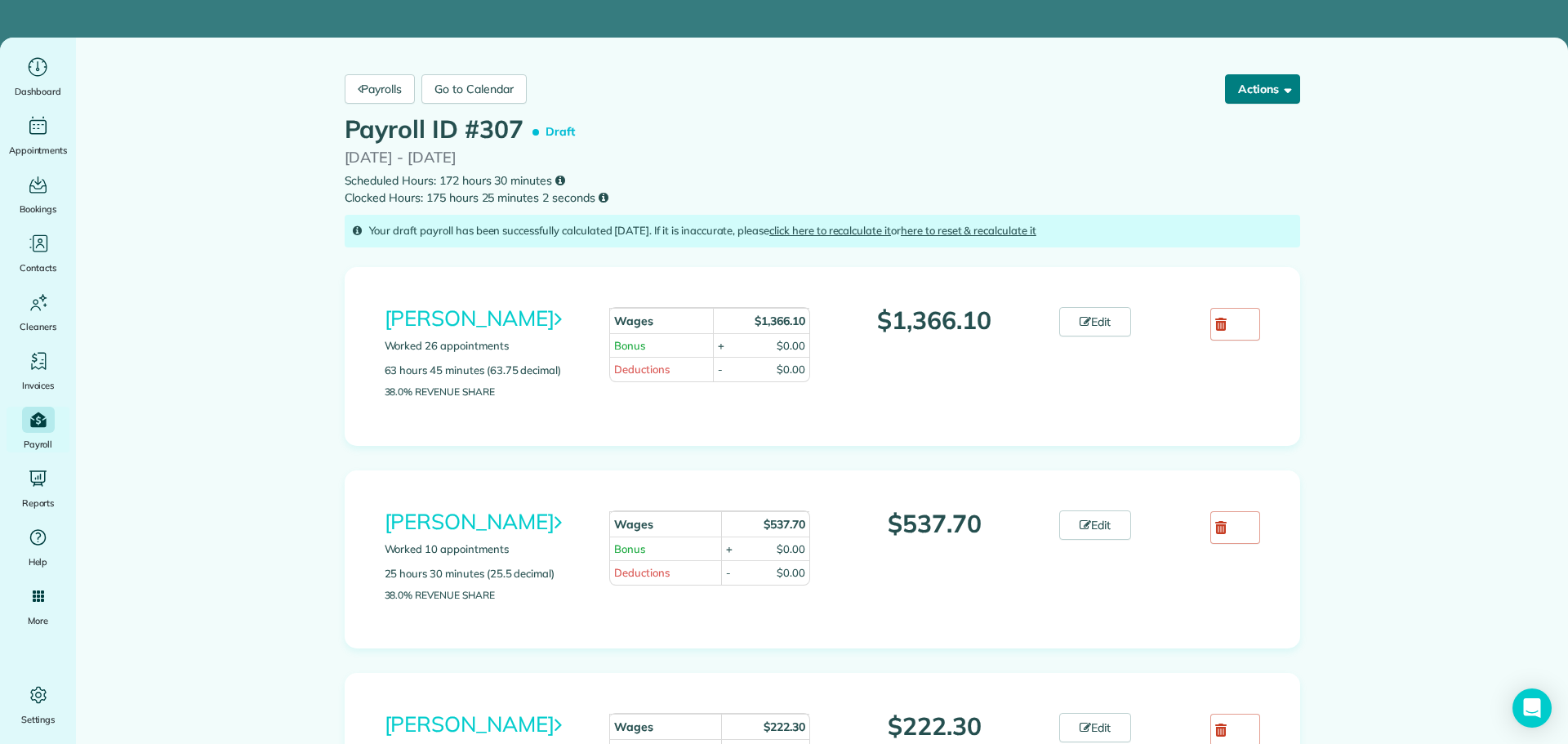
click at [1249, 88] on button "Actions" at bounding box center [1263, 89] width 75 height 29
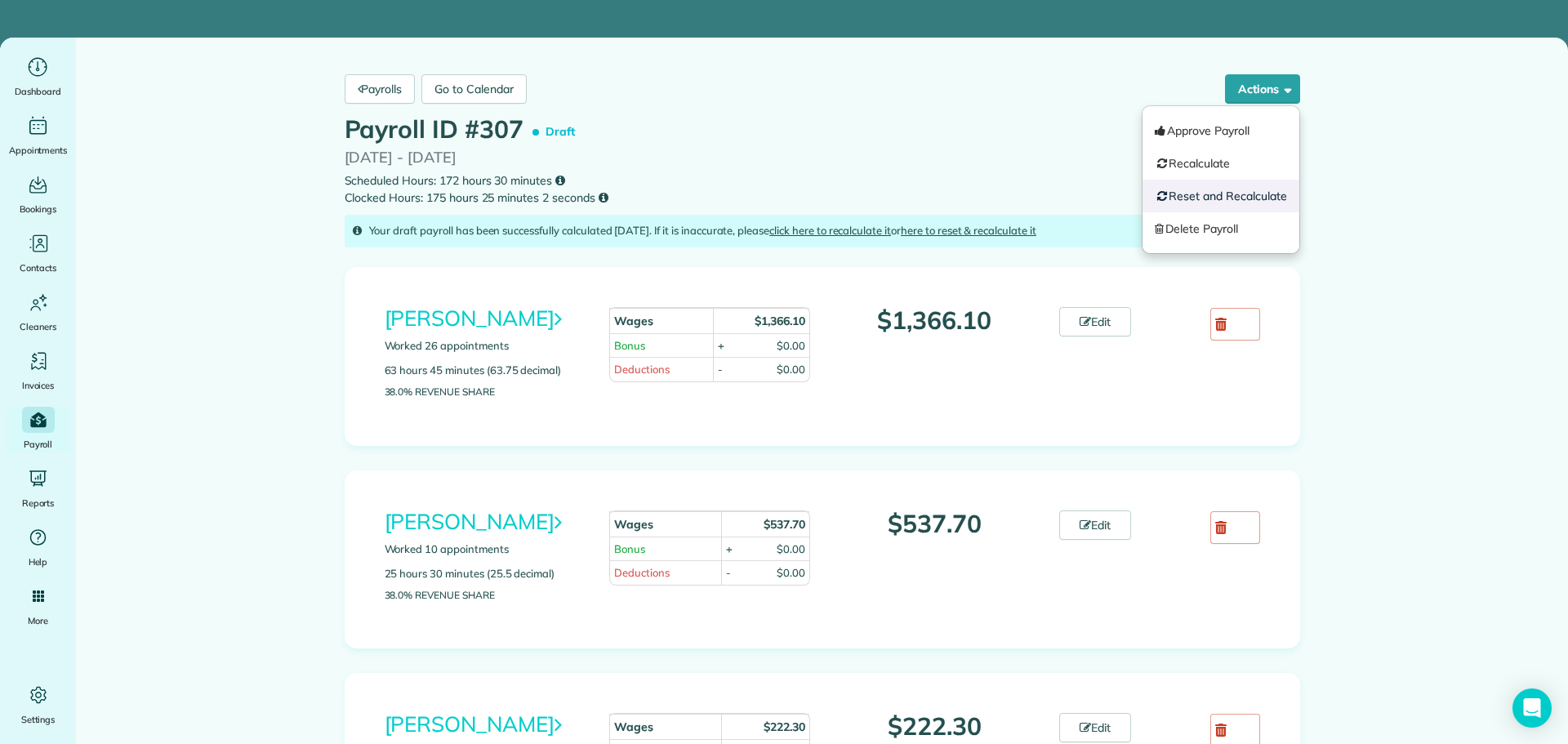
click at [1221, 194] on link "Reset and Recalculate" at bounding box center [1221, 196] width 157 height 33
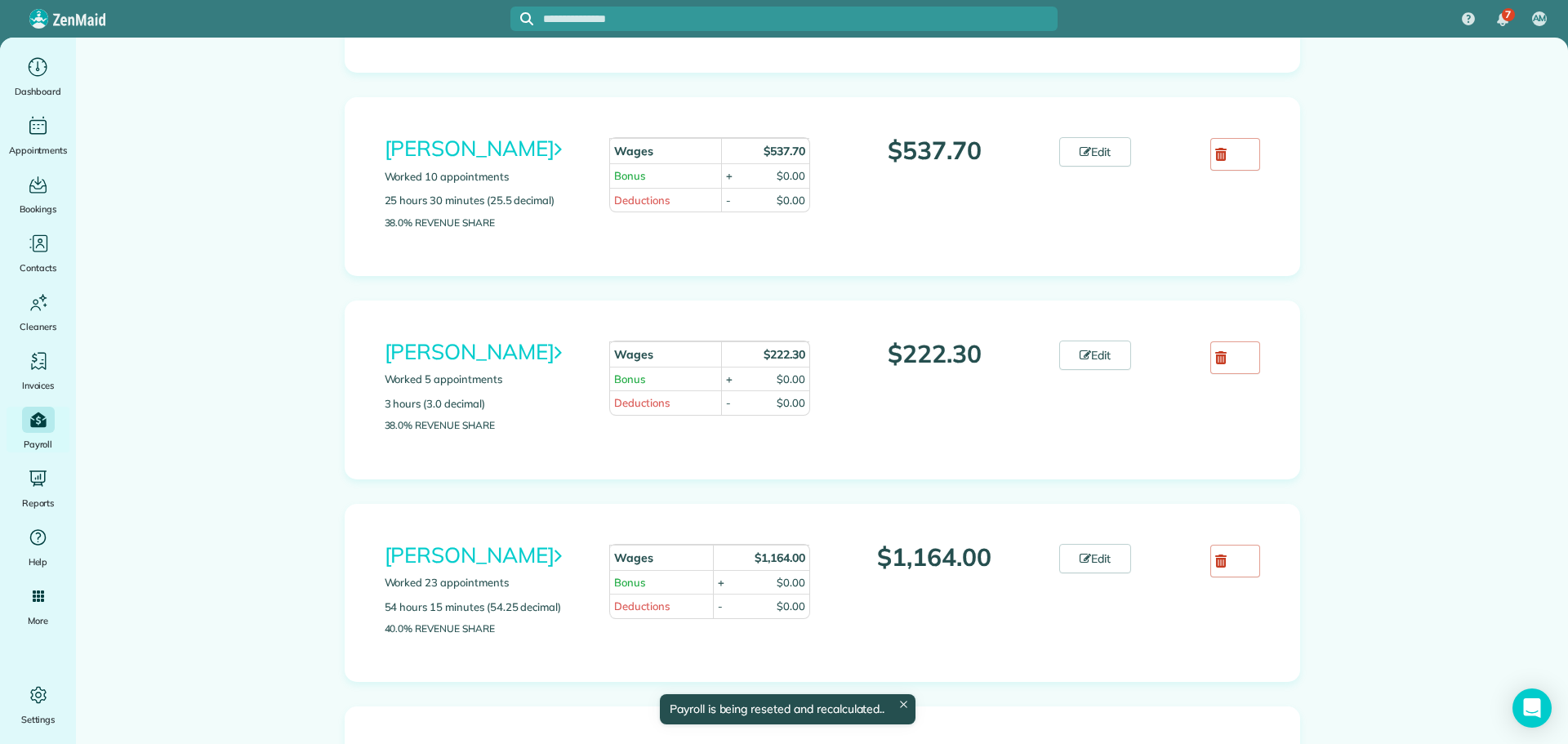
scroll to position [408, 0]
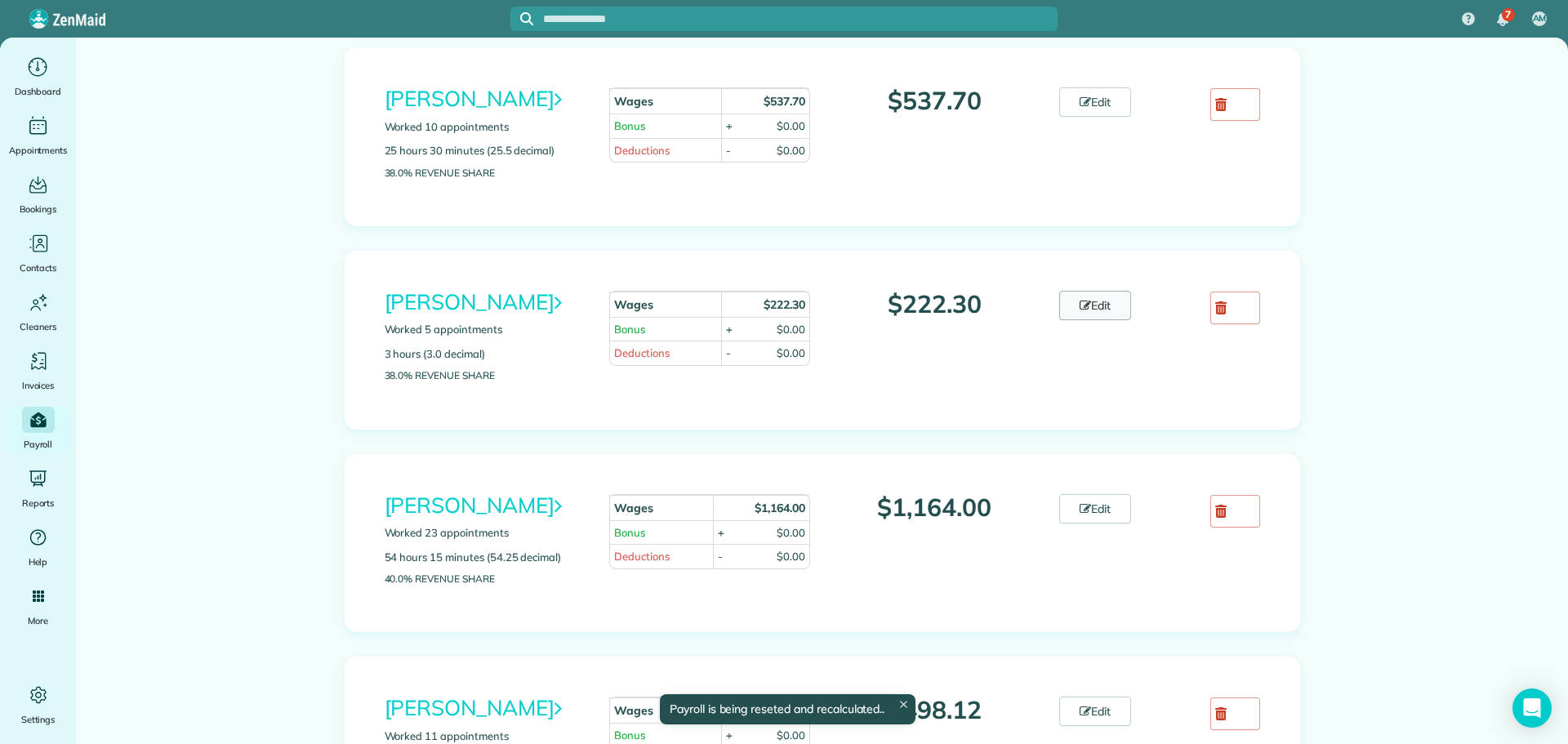
click at [1098, 297] on link "Edit" at bounding box center [1095, 305] width 72 height 29
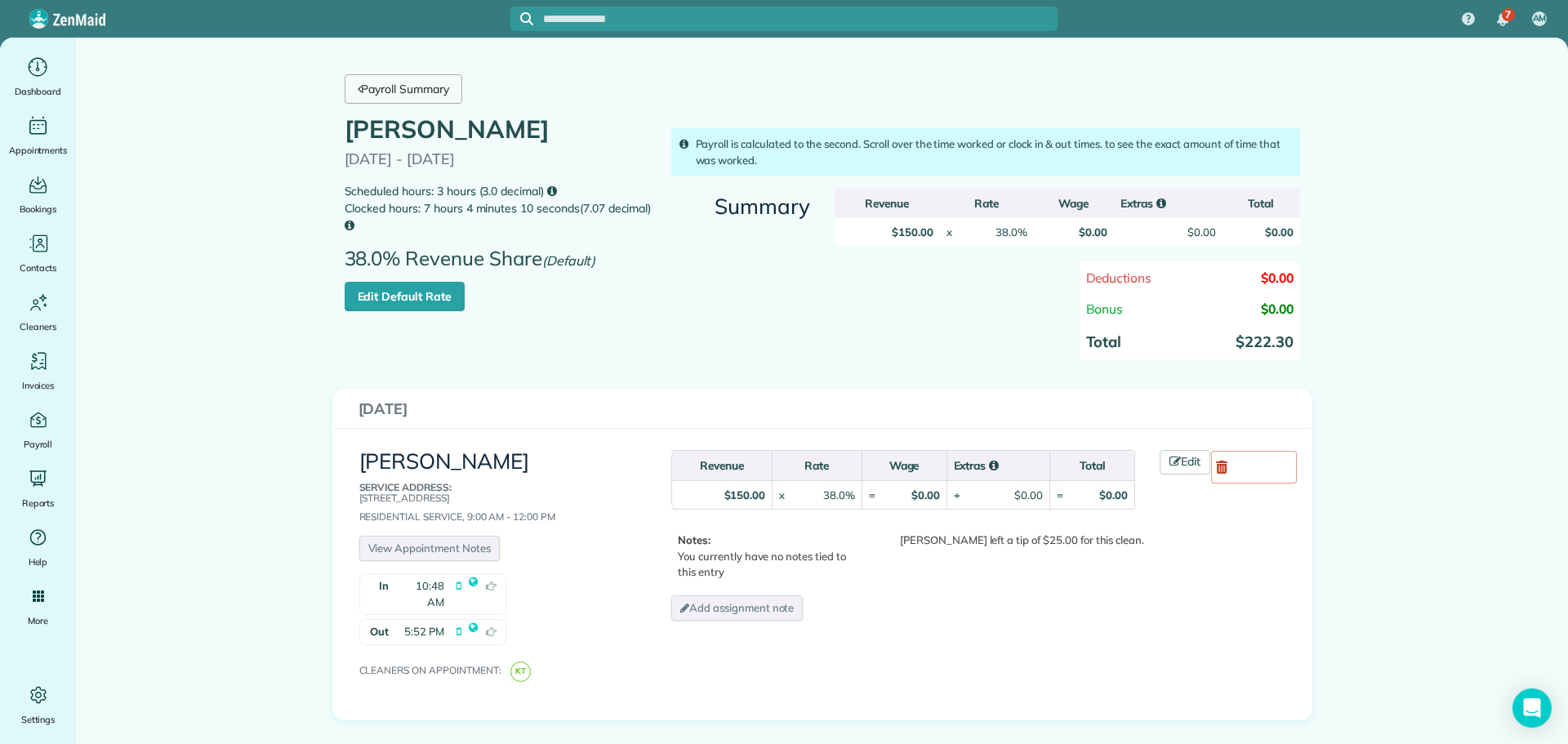
click at [395, 87] on link "Payroll Summary" at bounding box center [403, 89] width 118 height 29
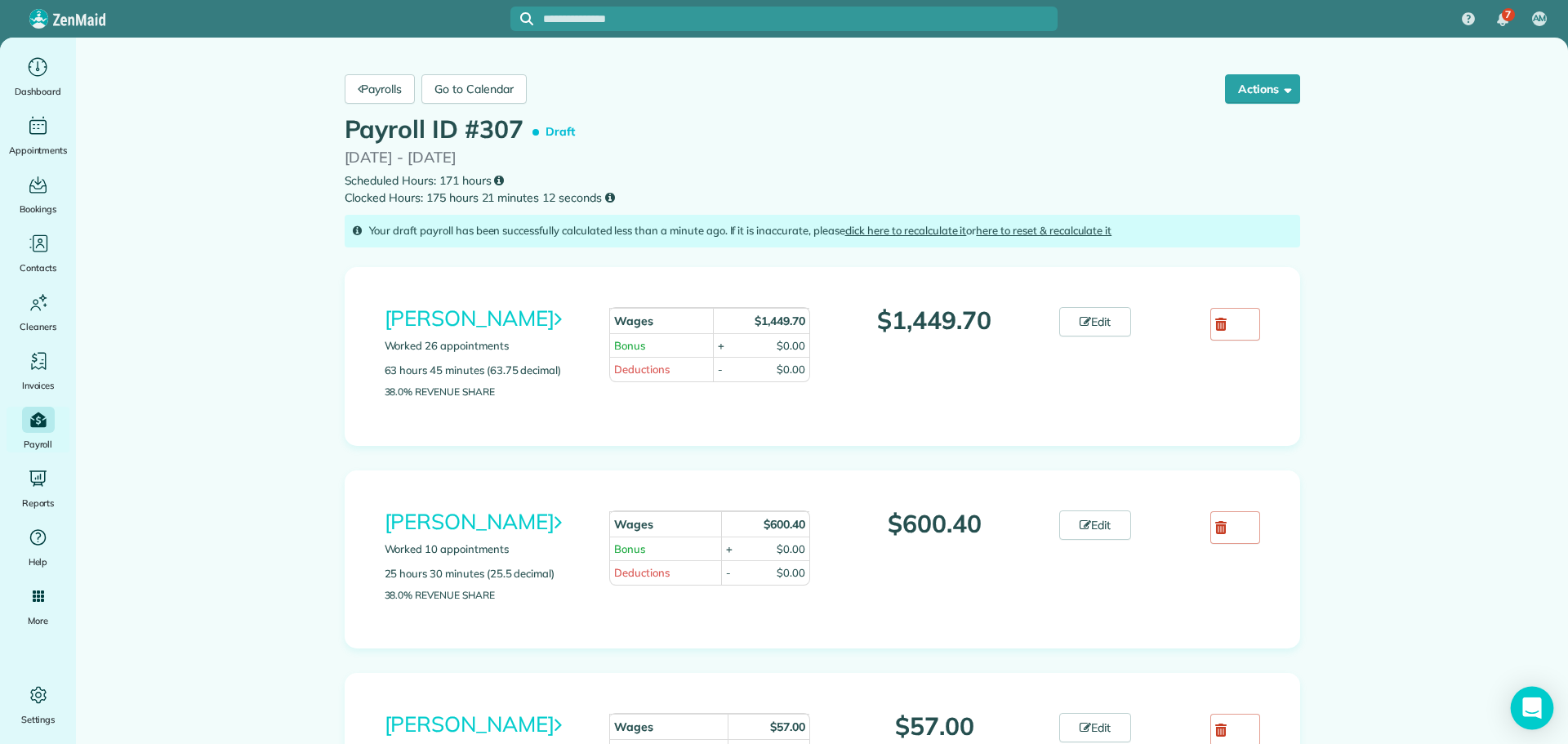
click at [1535, 697] on div "Open Intercom Messenger" at bounding box center [1533, 708] width 44 height 44
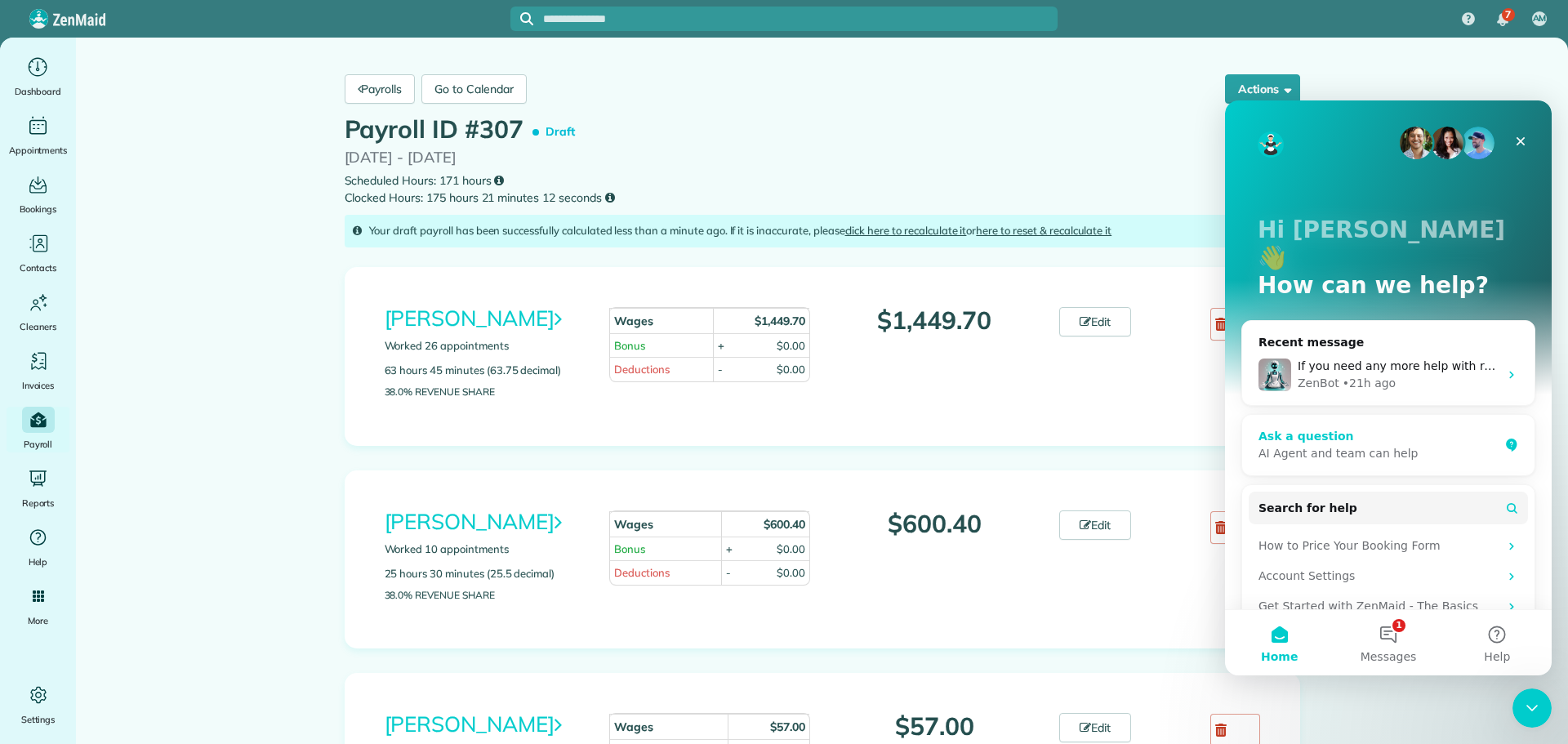
click at [1312, 428] on div "Ask a question" at bounding box center [1379, 436] width 241 height 17
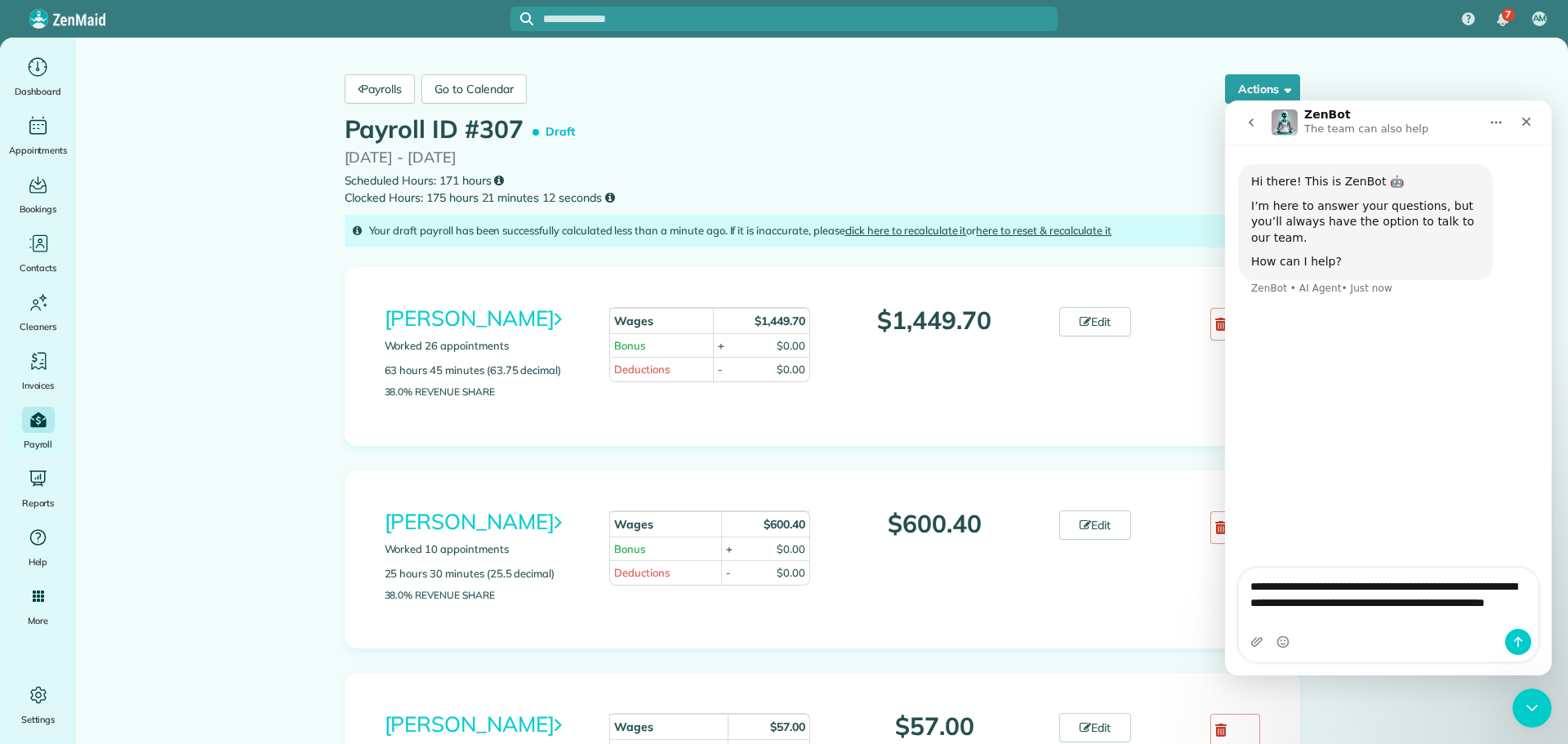
drag, startPoint x: 1327, startPoint y: 623, endPoint x: 1208, endPoint y: 565, distance: 132.4
click at [1225, 565] on html "**********" at bounding box center [1389, 387] width 327 height 575
type textarea "**********"
click at [1532, 703] on icon "Close Intercom Messenger" at bounding box center [1531, 706] width 20 height 20
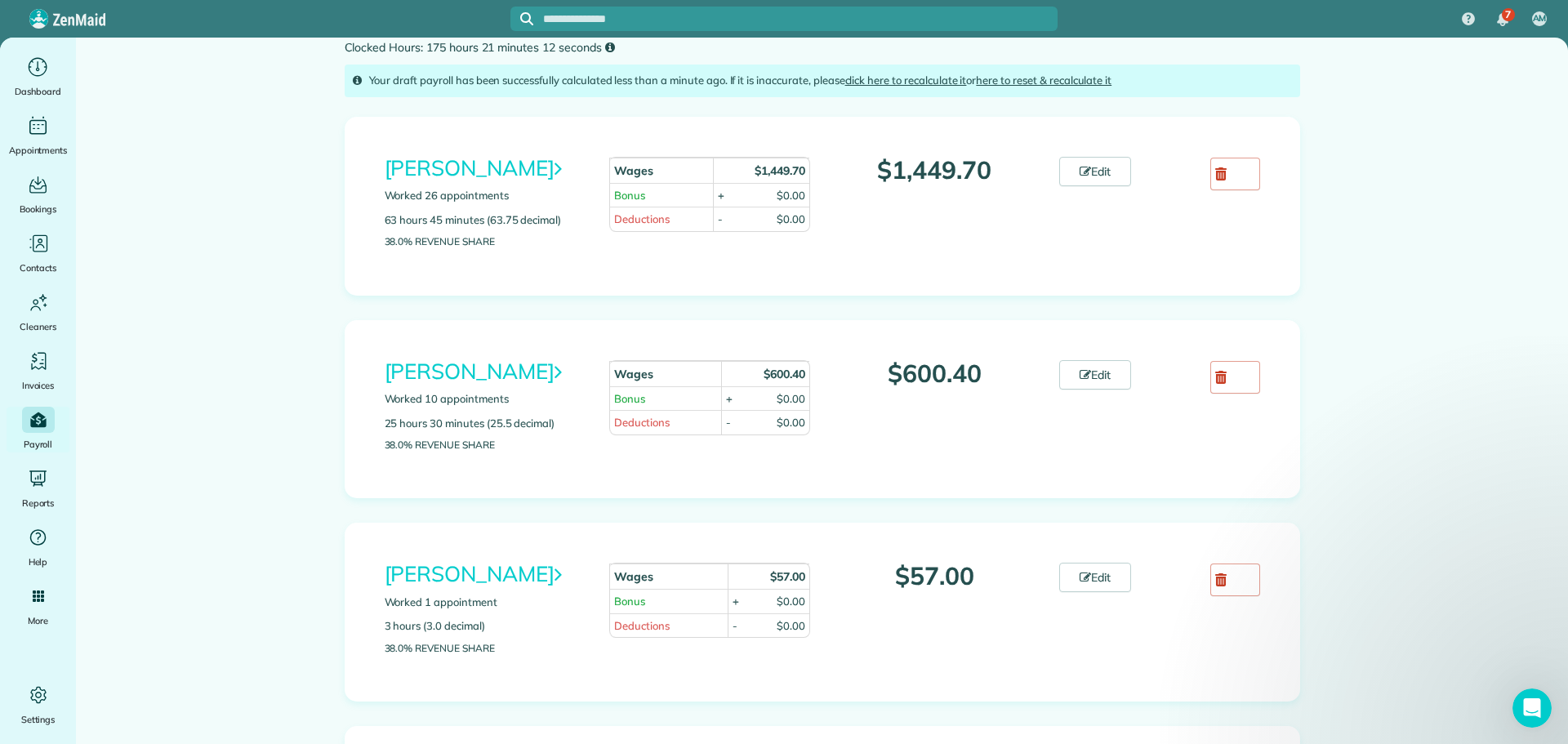
scroll to position [163, 0]
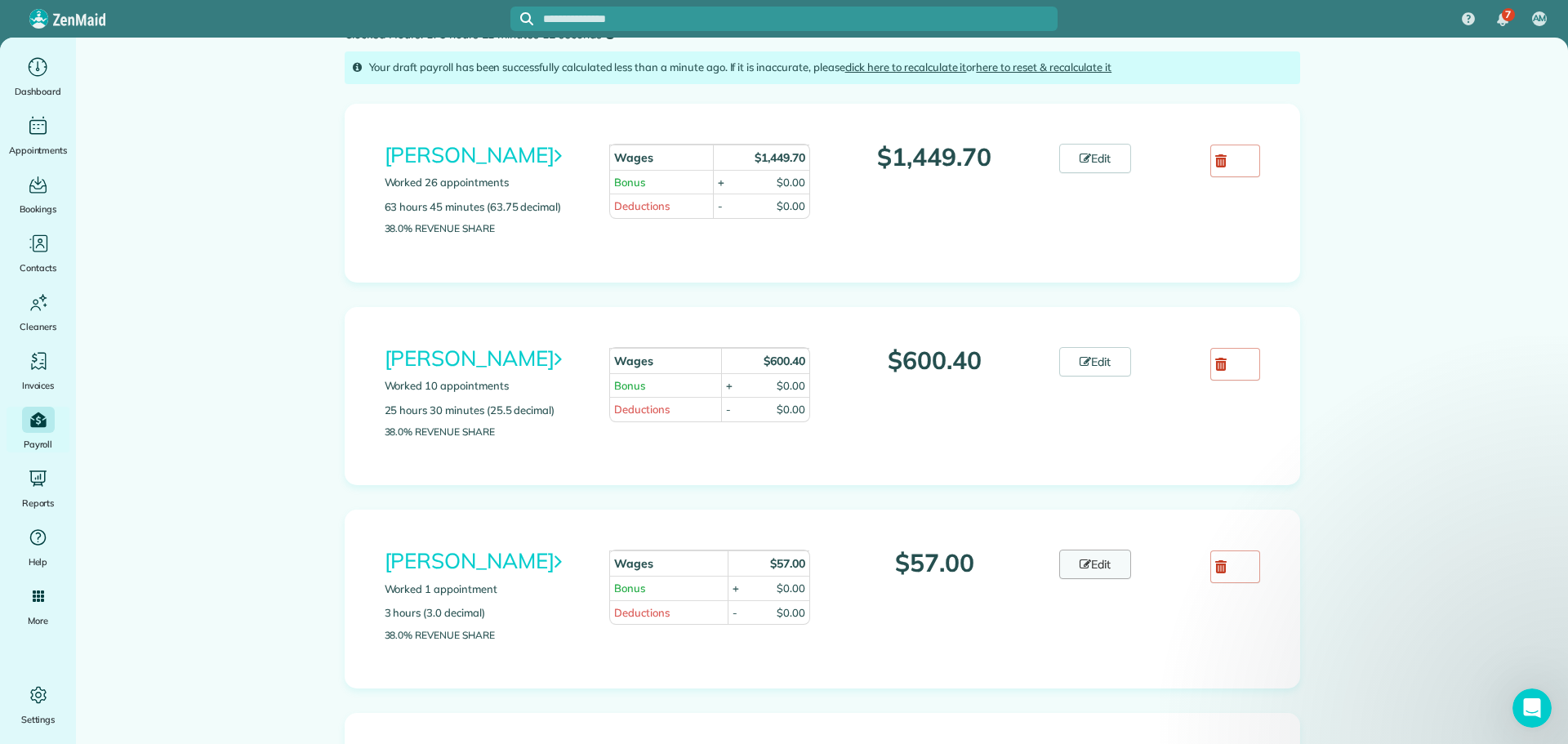
click at [1090, 560] on link "Edit" at bounding box center [1095, 564] width 72 height 29
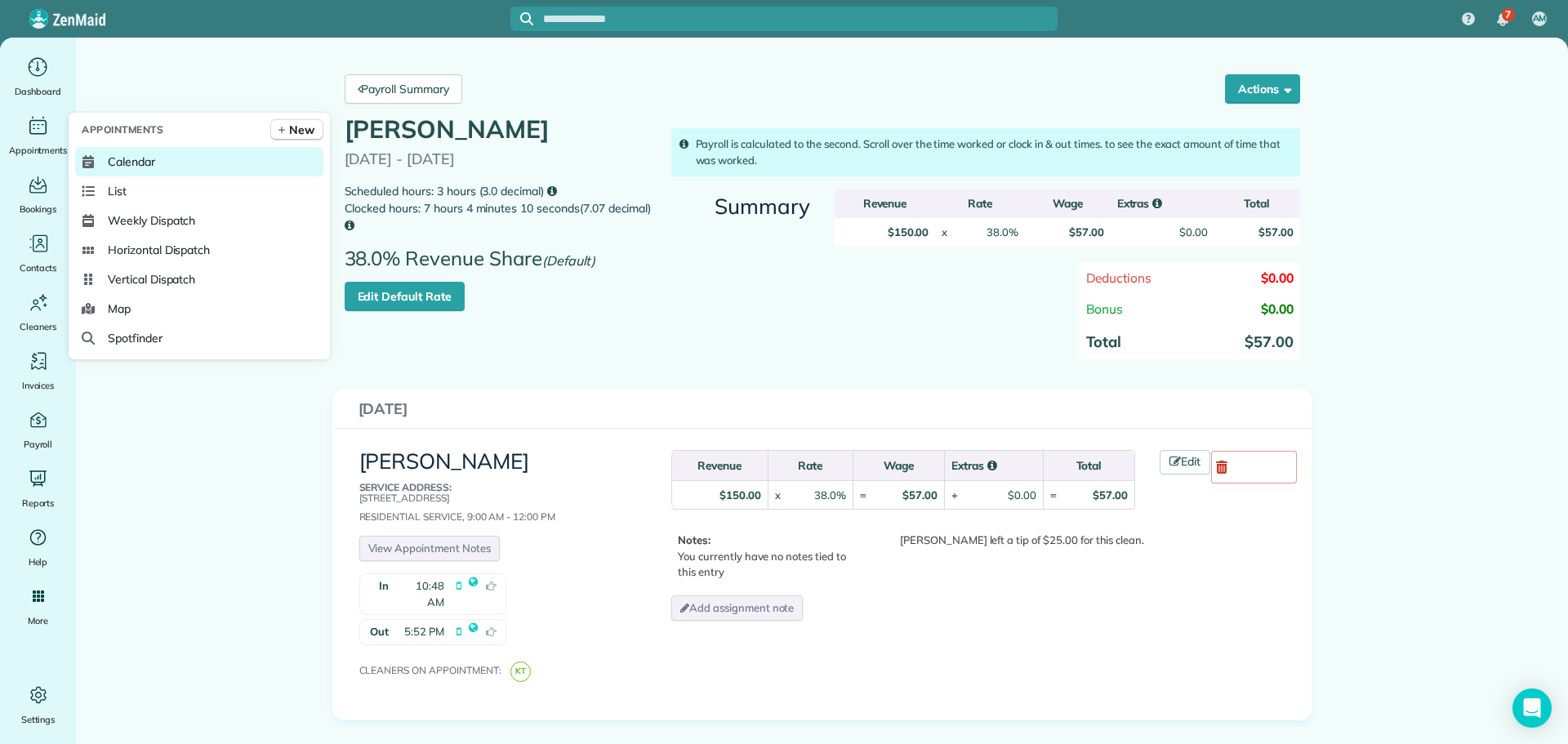
click at [132, 159] on span "Calendar" at bounding box center [131, 162] width 47 height 16
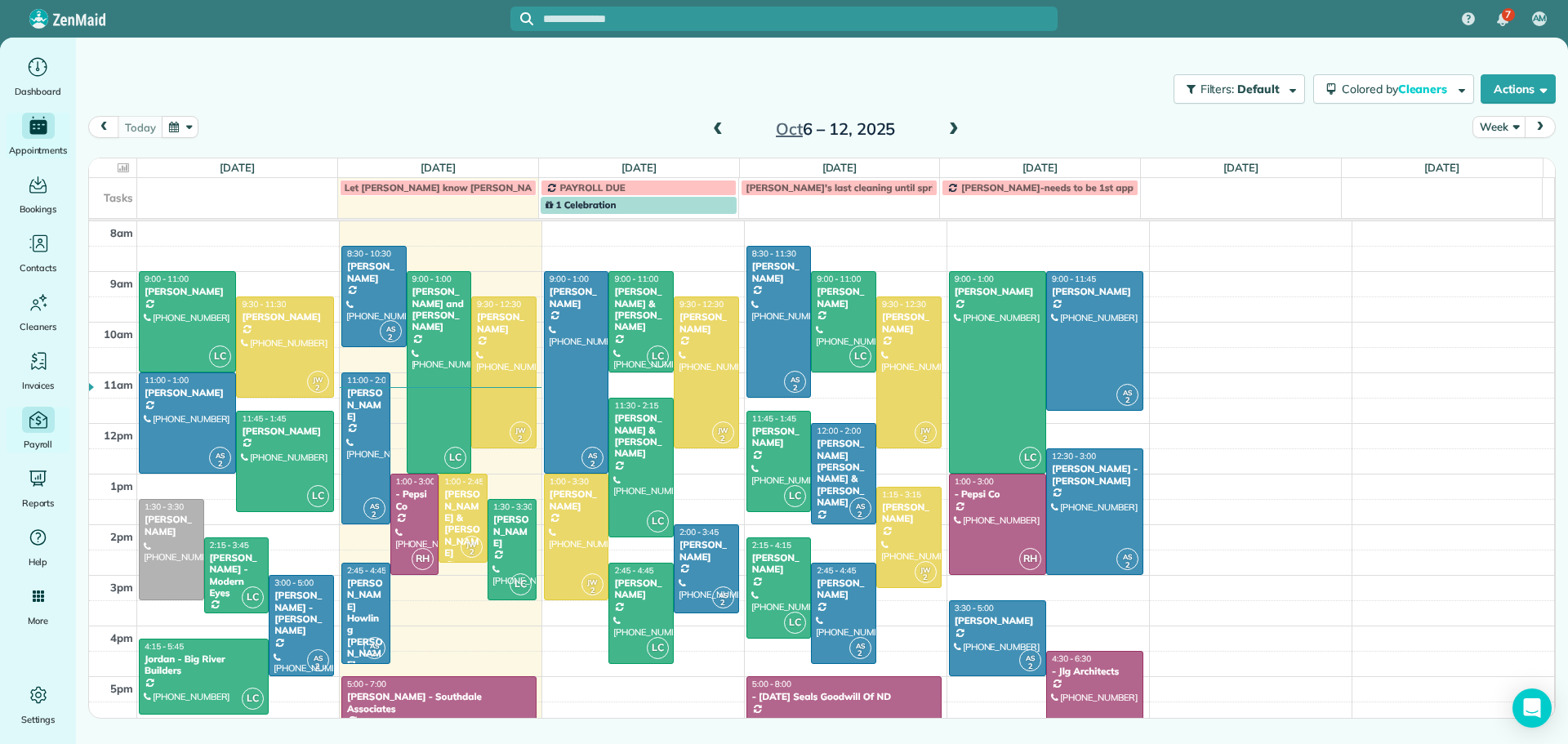
click at [36, 430] on icon "Main" at bounding box center [38, 419] width 22 height 22
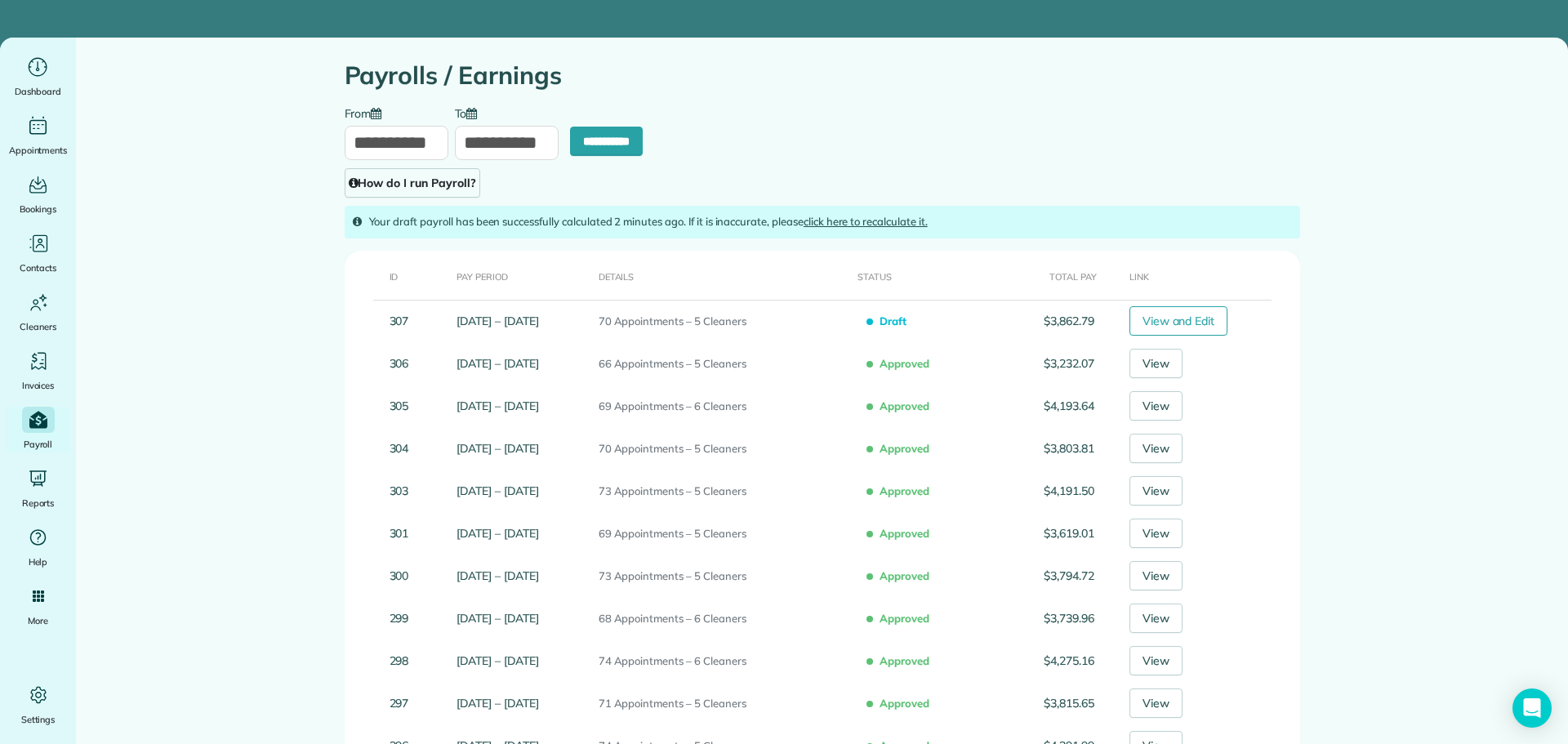
type input "**********"
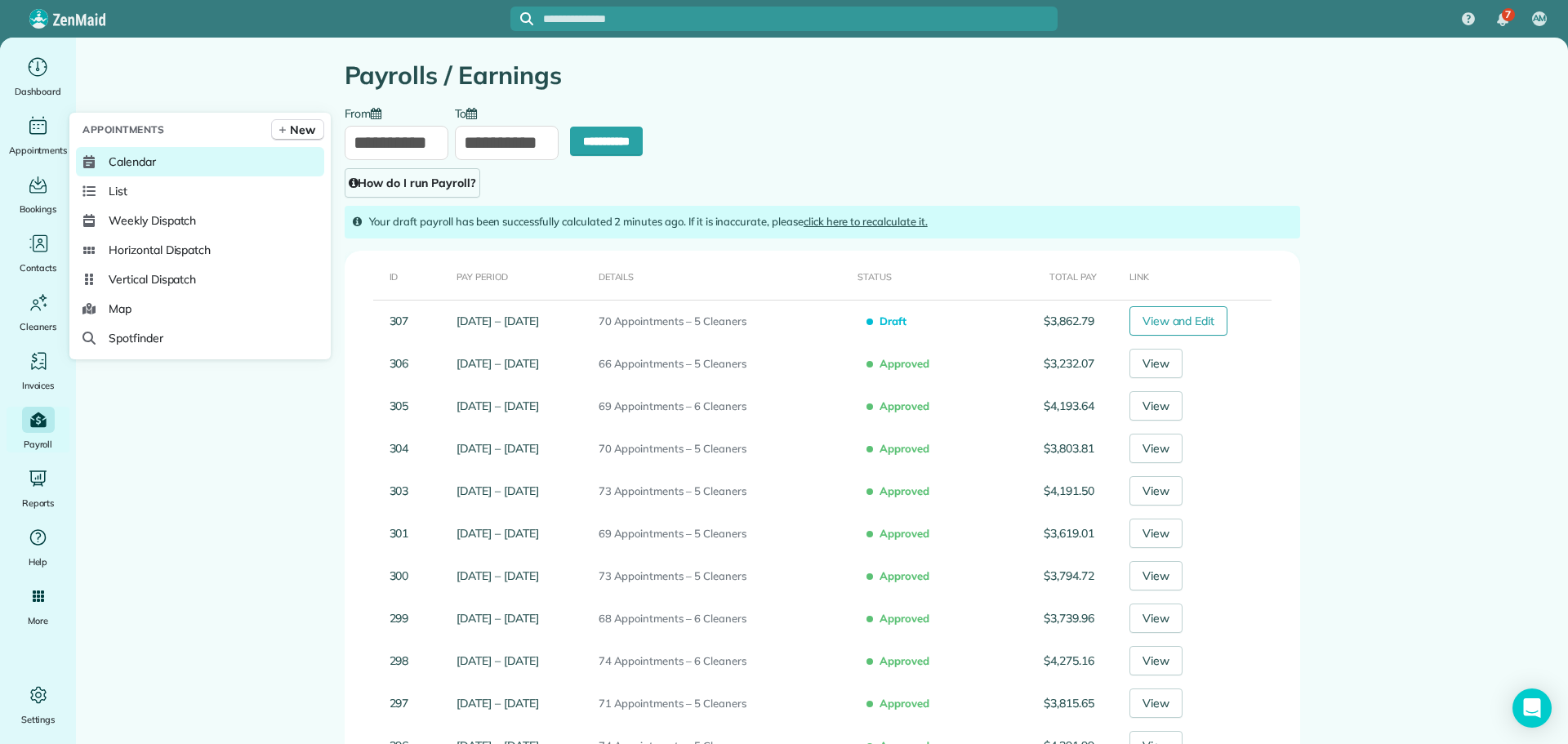
click at [128, 156] on span "Calendar" at bounding box center [132, 162] width 47 height 16
